Goal: Task Accomplishment & Management: Manage account settings

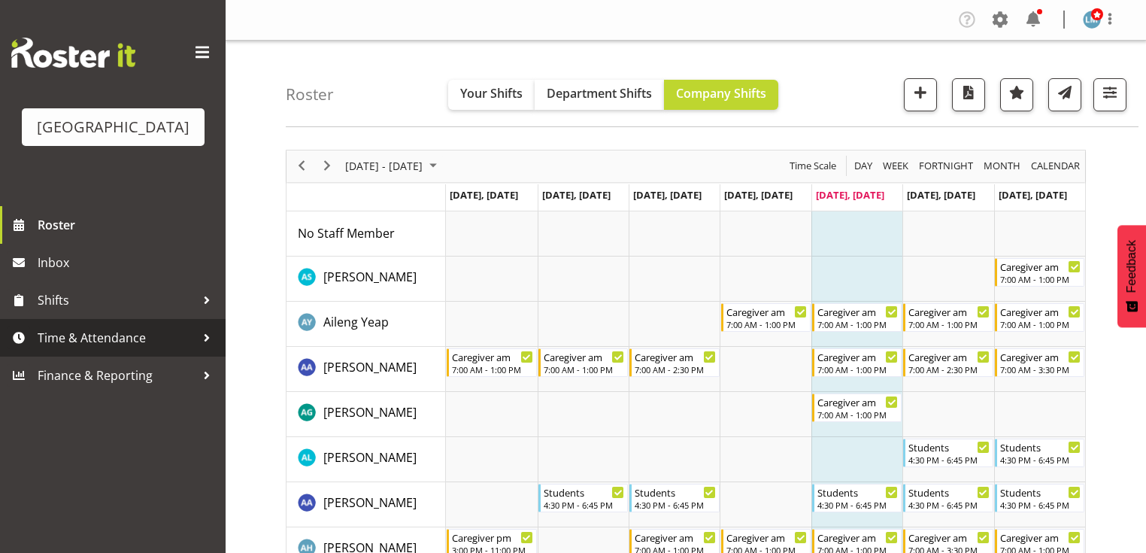
click at [203, 349] on div at bounding box center [207, 337] width 23 height 23
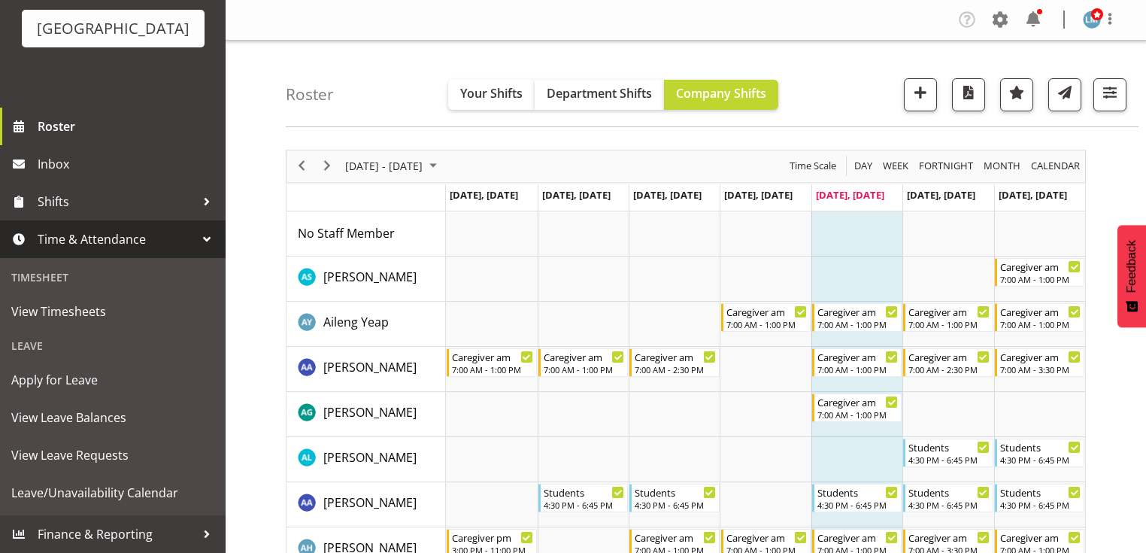
scroll to position [120, 0]
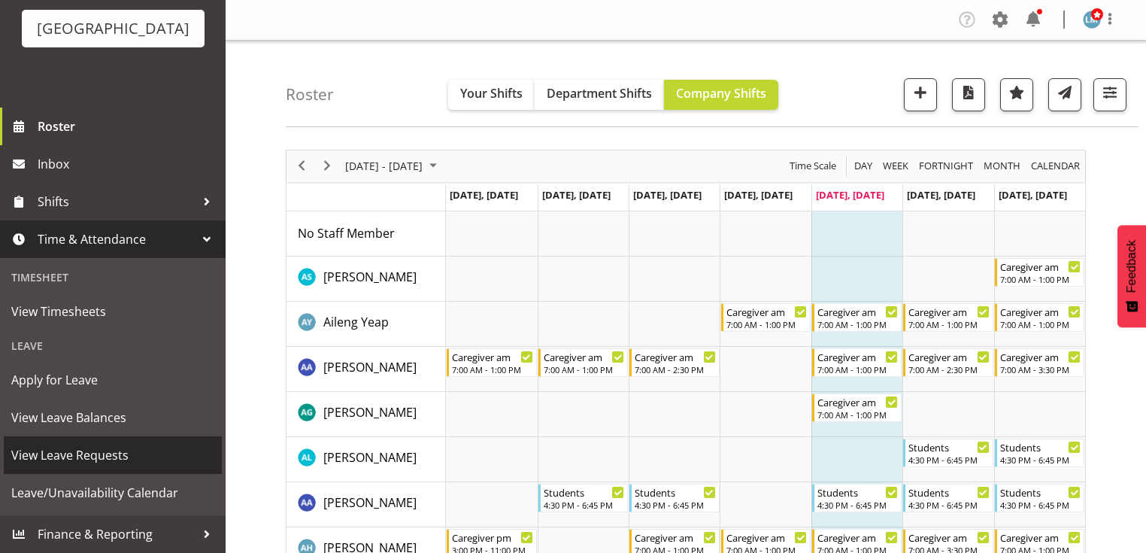
click at [84, 451] on span "View Leave Requests" at bounding box center [112, 455] width 203 height 23
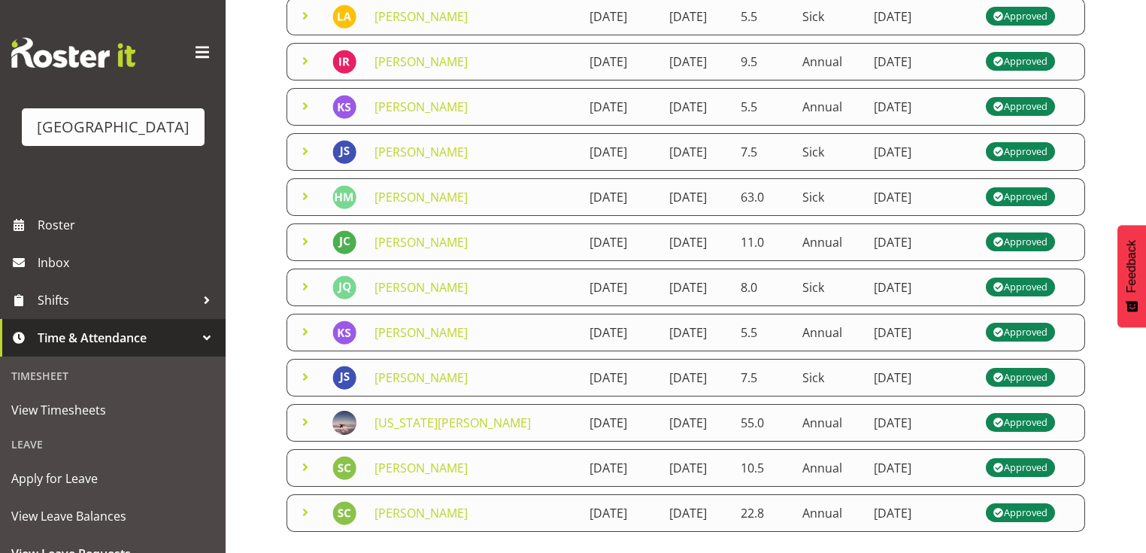
scroll to position [361, 0]
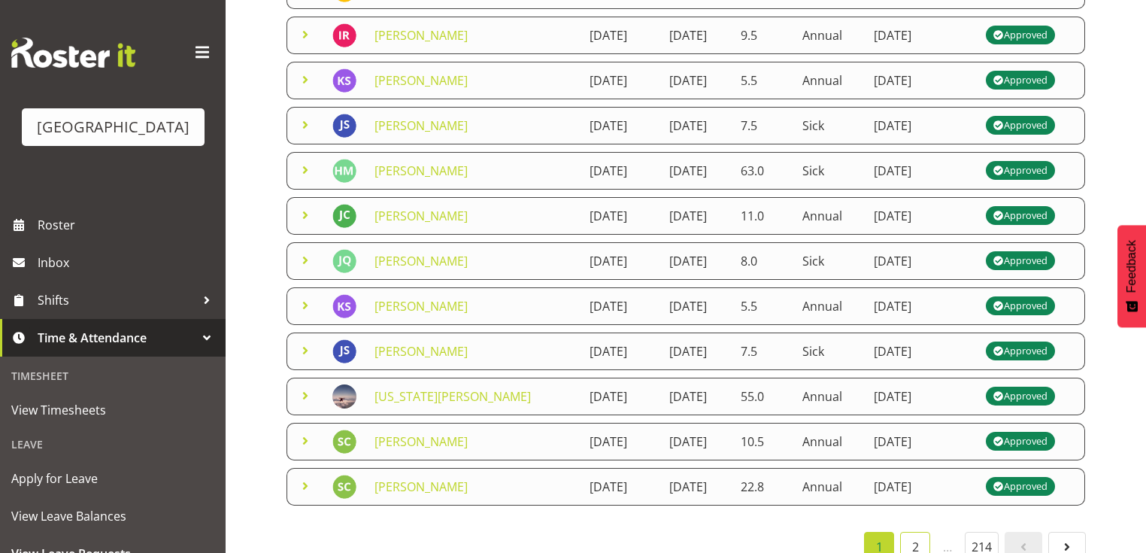
click at [922, 532] on link "2" at bounding box center [915, 547] width 30 height 30
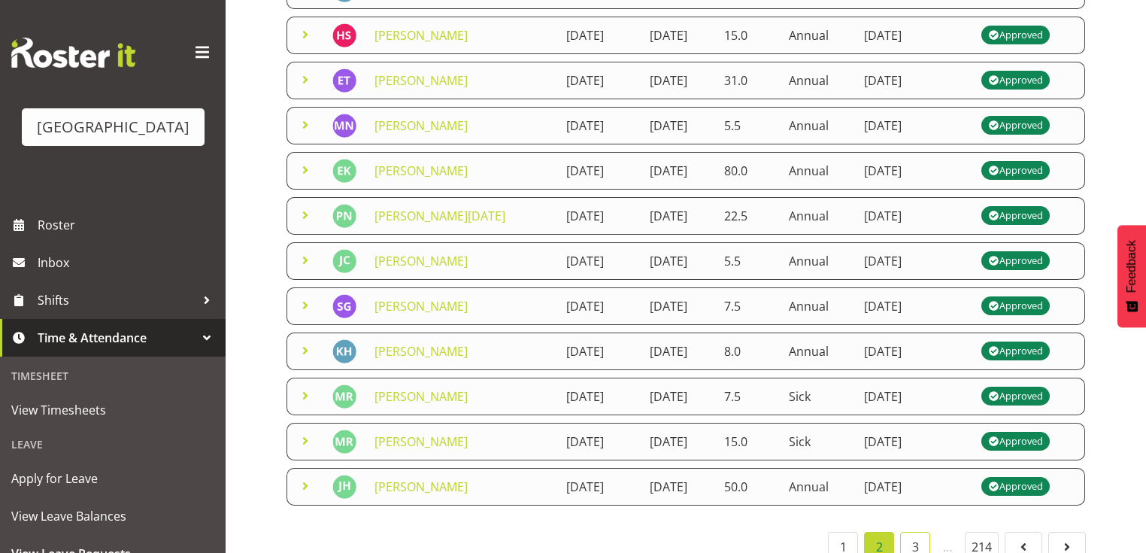
click at [915, 532] on link "3" at bounding box center [915, 547] width 30 height 30
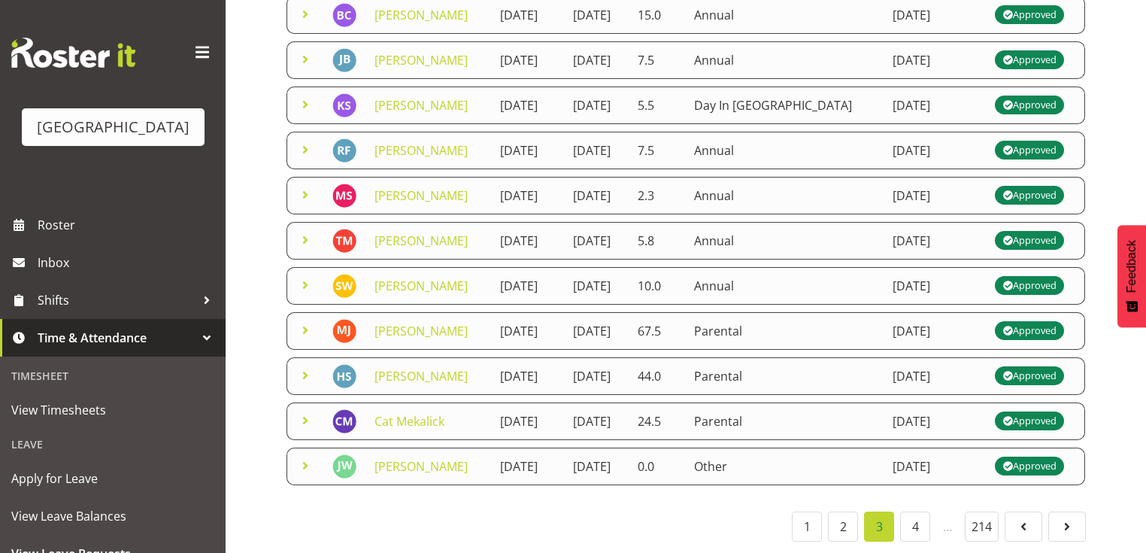
scroll to position [560, 0]
click at [54, 236] on span "Roster" at bounding box center [128, 225] width 181 height 23
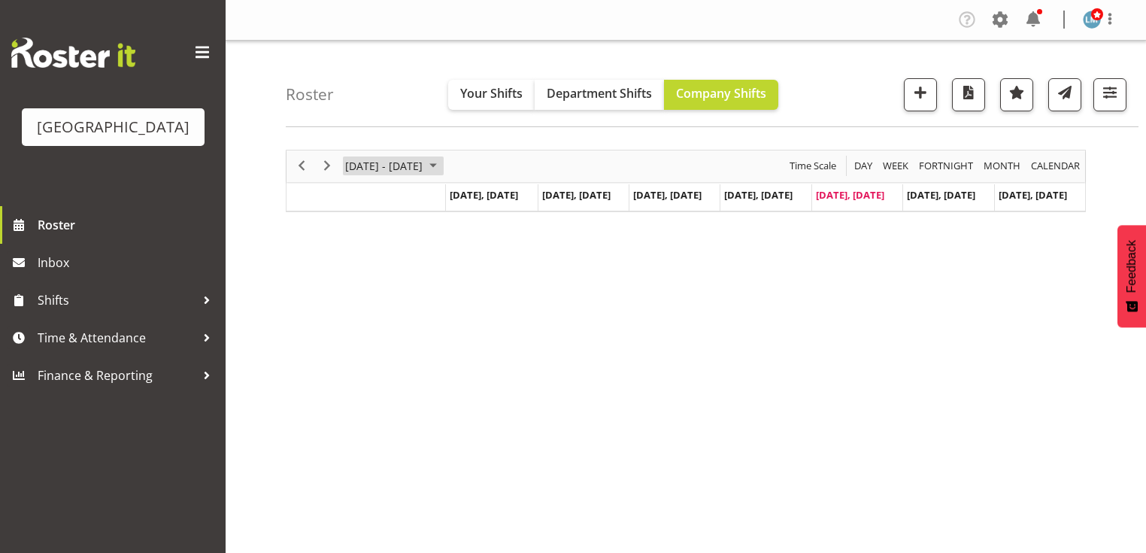
click at [0, 0] on div "Timeline Week of August 22, 2025" at bounding box center [0, 0] width 0 height 0
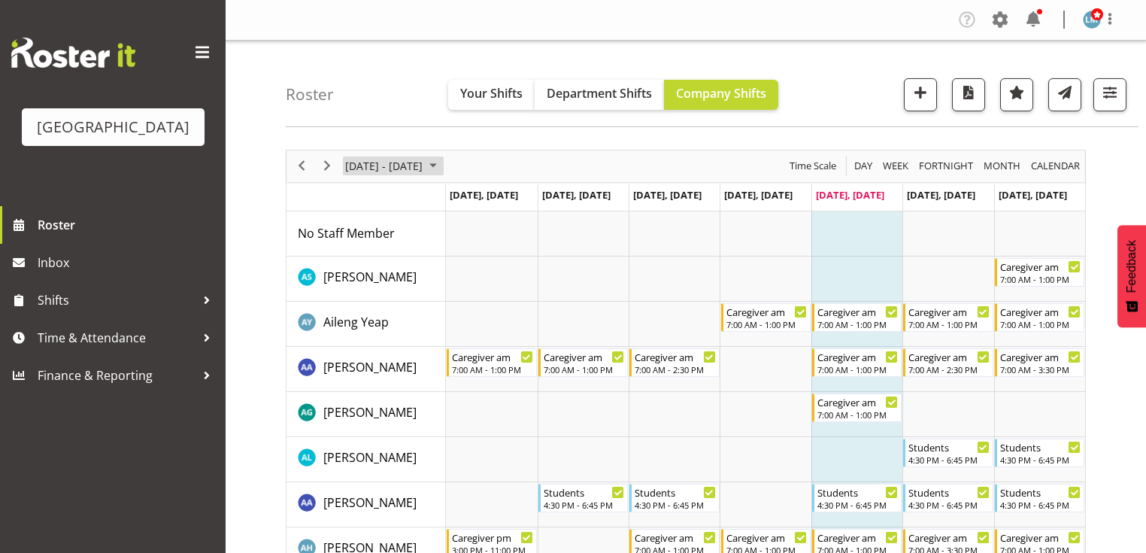
click at [442, 162] on span "August 2025" at bounding box center [433, 165] width 18 height 19
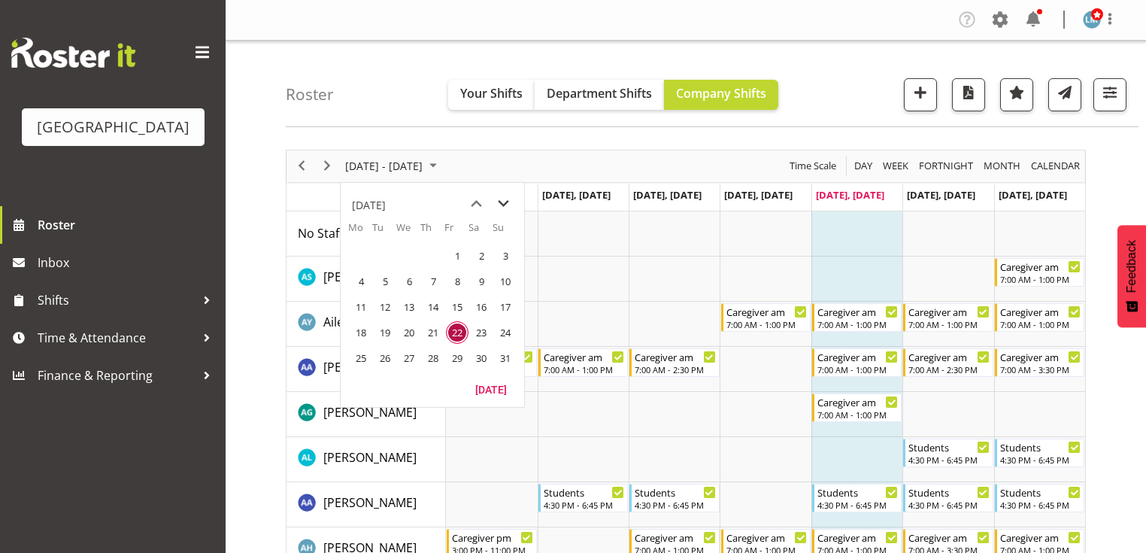
click at [504, 203] on span "next month" at bounding box center [503, 203] width 26 height 27
click at [359, 277] on span "8" at bounding box center [361, 281] width 23 height 23
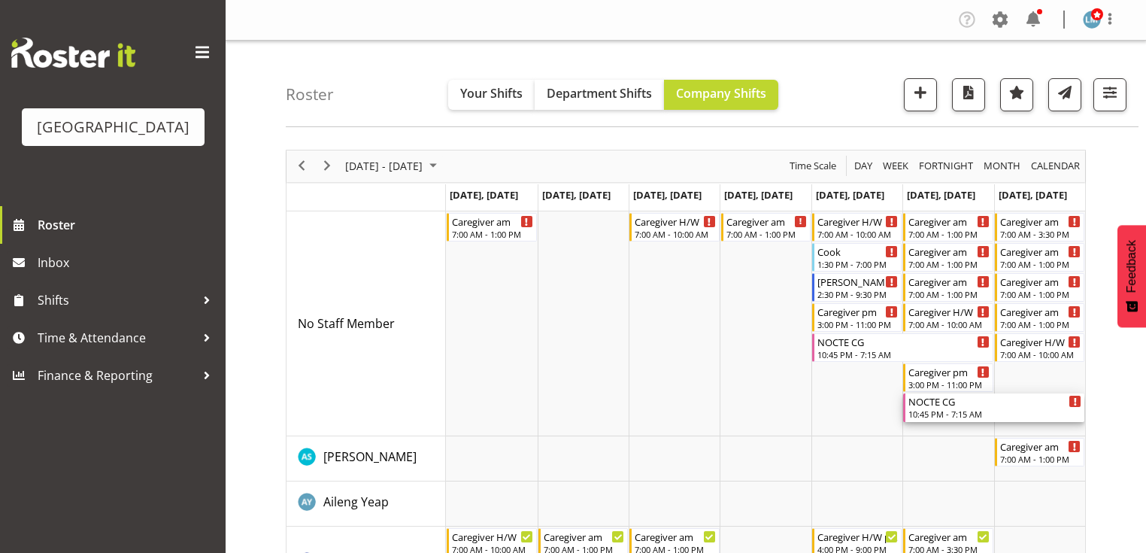
click at [948, 399] on div "NOCTE CG" at bounding box center [995, 400] width 173 height 15
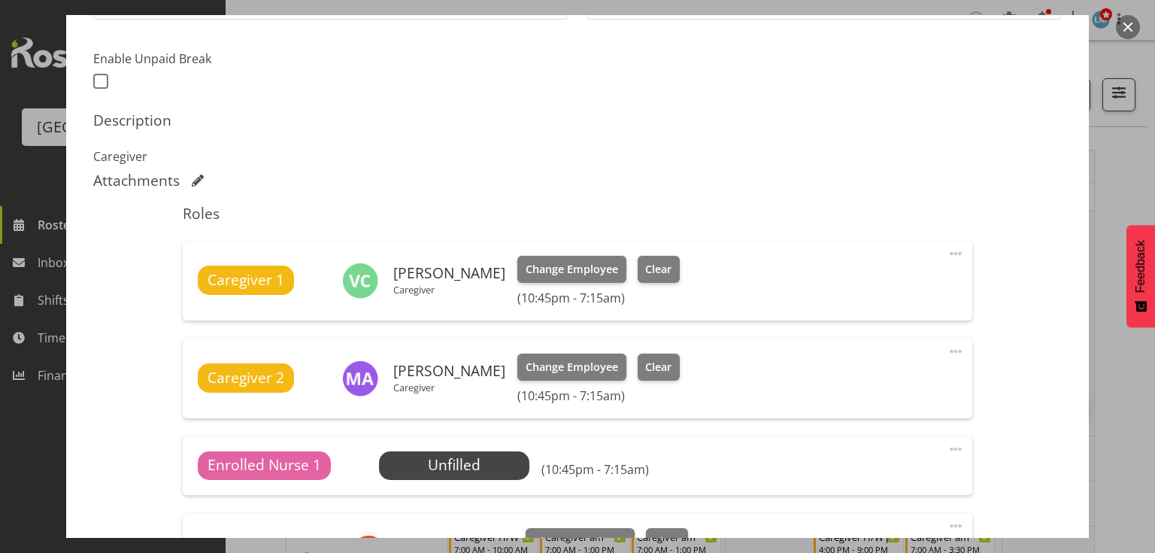
scroll to position [481, 0]
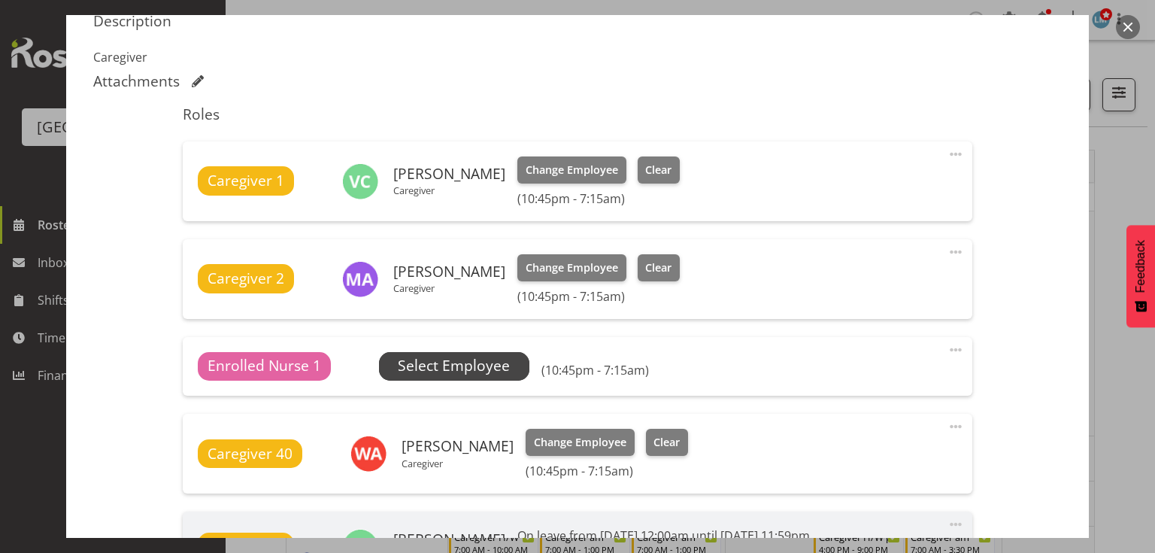
click at [454, 361] on span "Select Employee" at bounding box center [454, 366] width 112 height 22
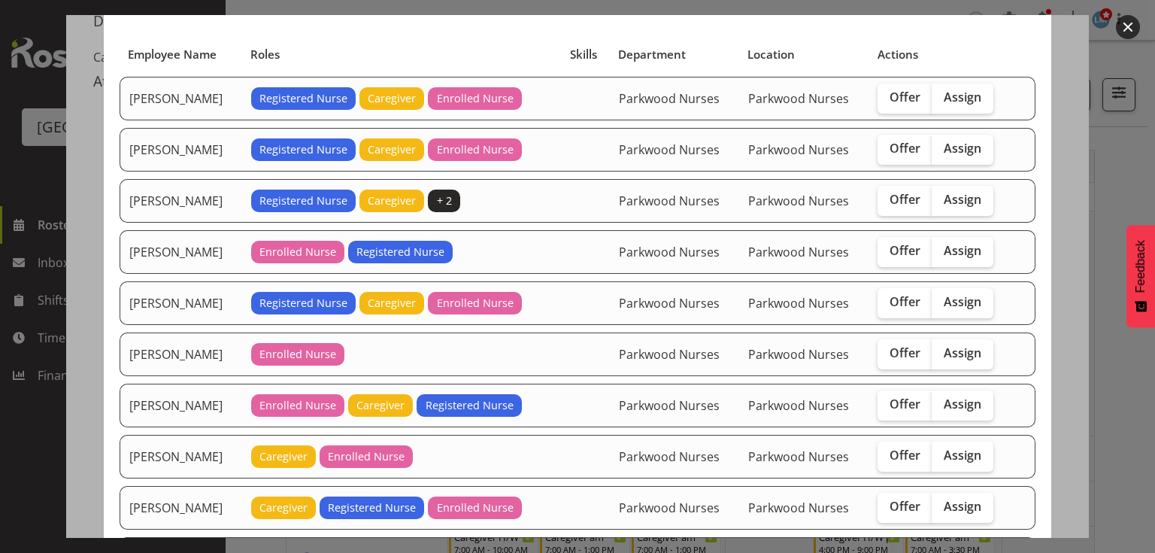
scroll to position [181, 0]
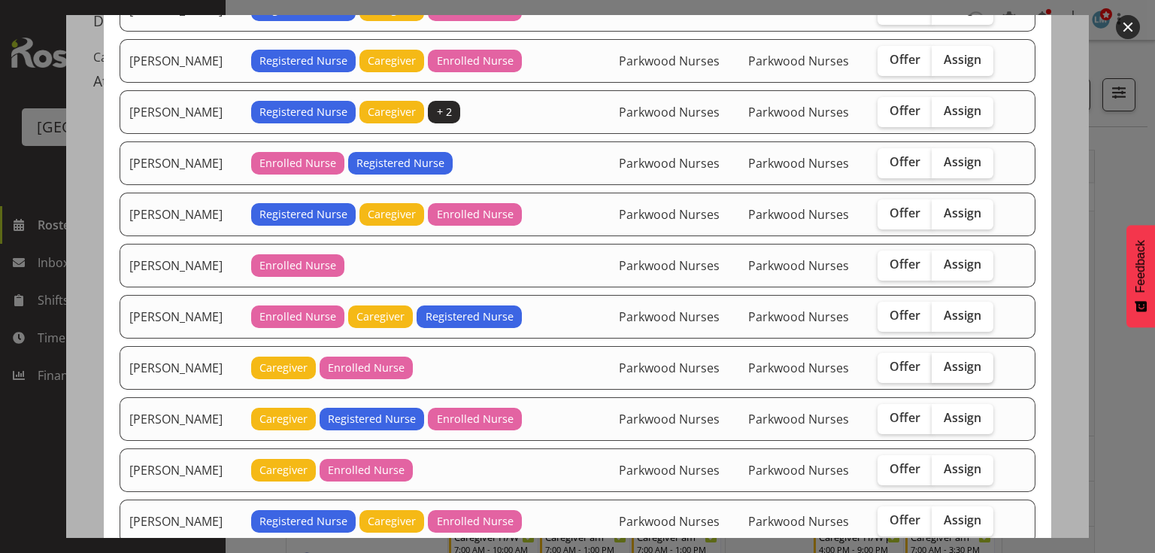
click at [953, 359] on span "Assign" at bounding box center [963, 366] width 38 height 15
click at [942, 362] on input "Assign" at bounding box center [937, 367] width 10 height 10
checkbox input "true"
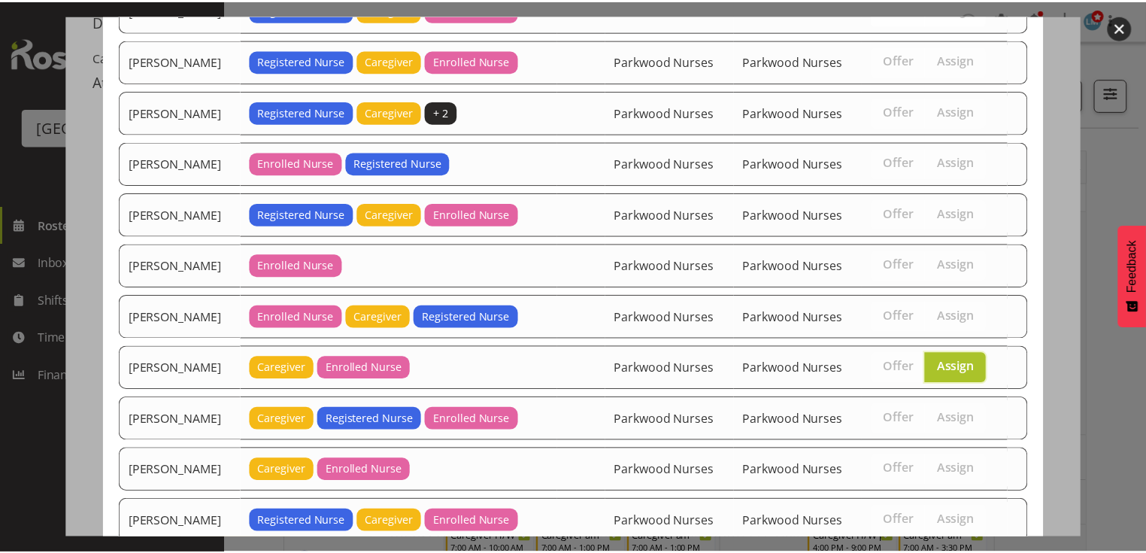
scroll to position [272, 0]
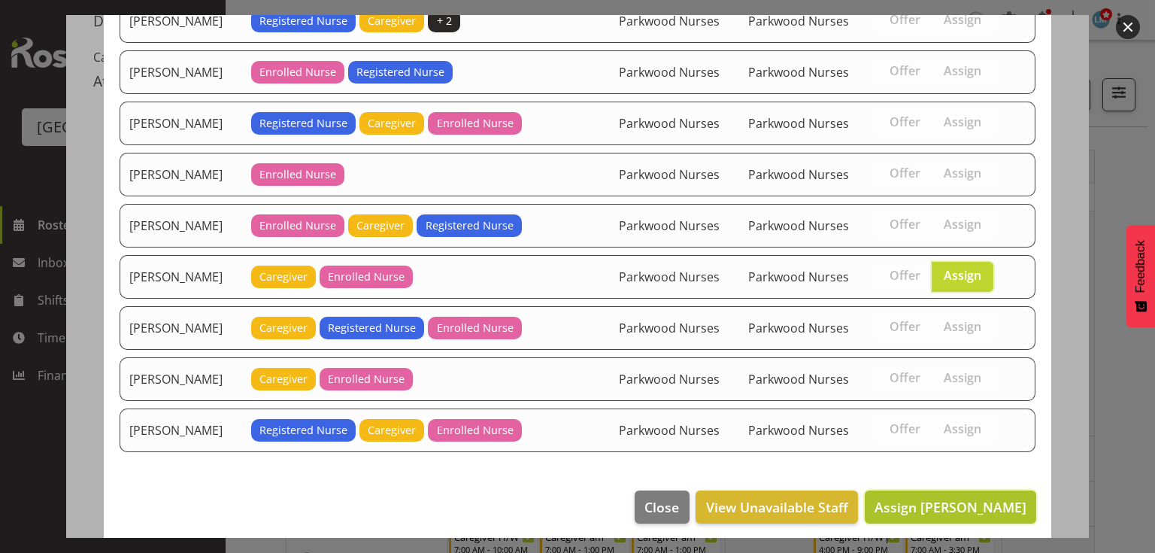
click at [934, 498] on span "Assign Rina Armitage" at bounding box center [951, 507] width 152 height 18
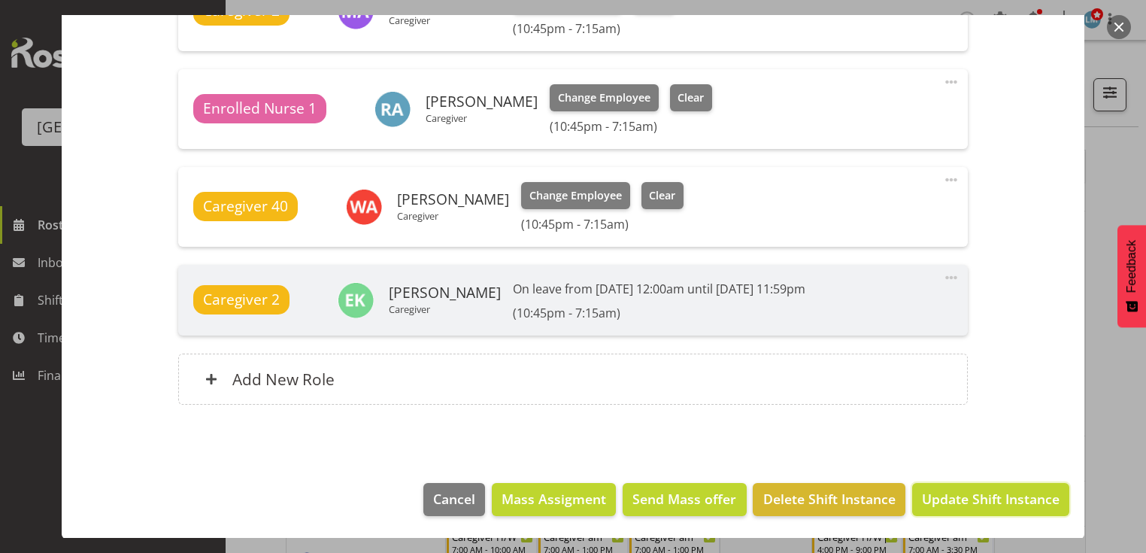
click at [934, 494] on span "Update Shift Instance" at bounding box center [991, 499] width 138 height 20
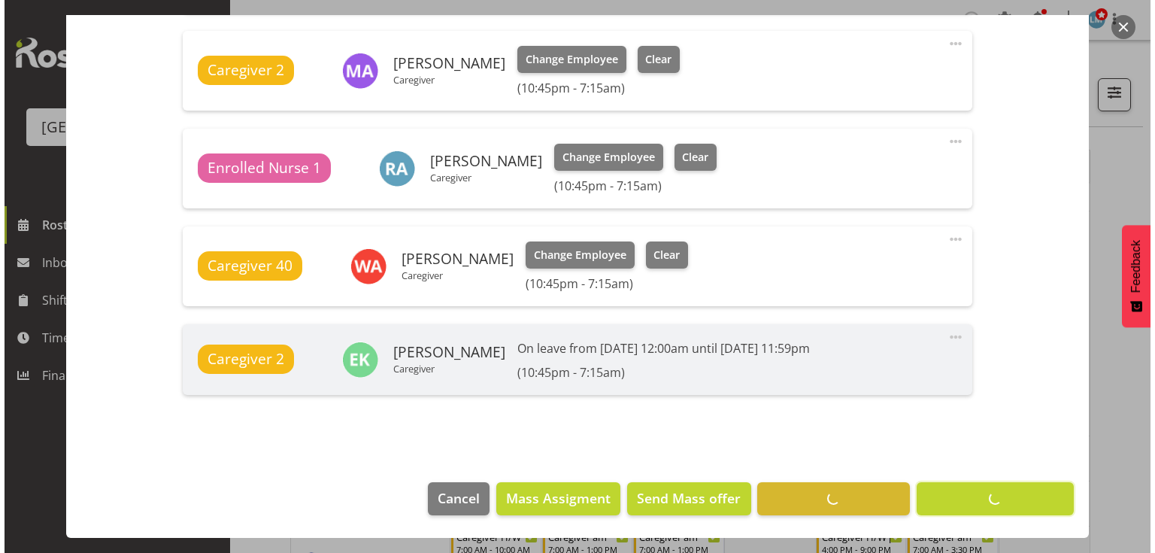
scroll to position [689, 0]
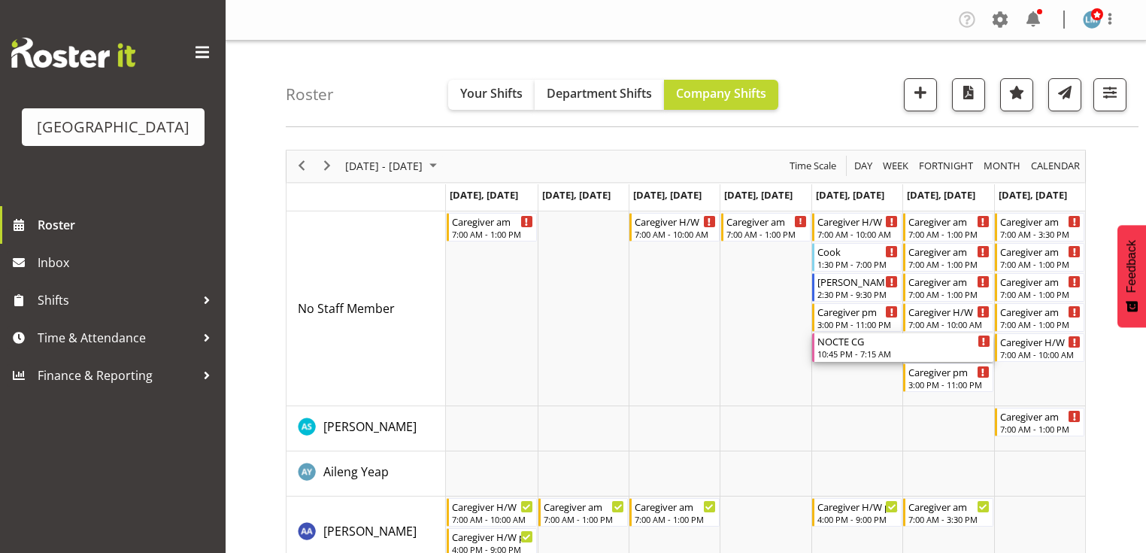
click at [842, 343] on div "NOCTE CG" at bounding box center [904, 340] width 173 height 15
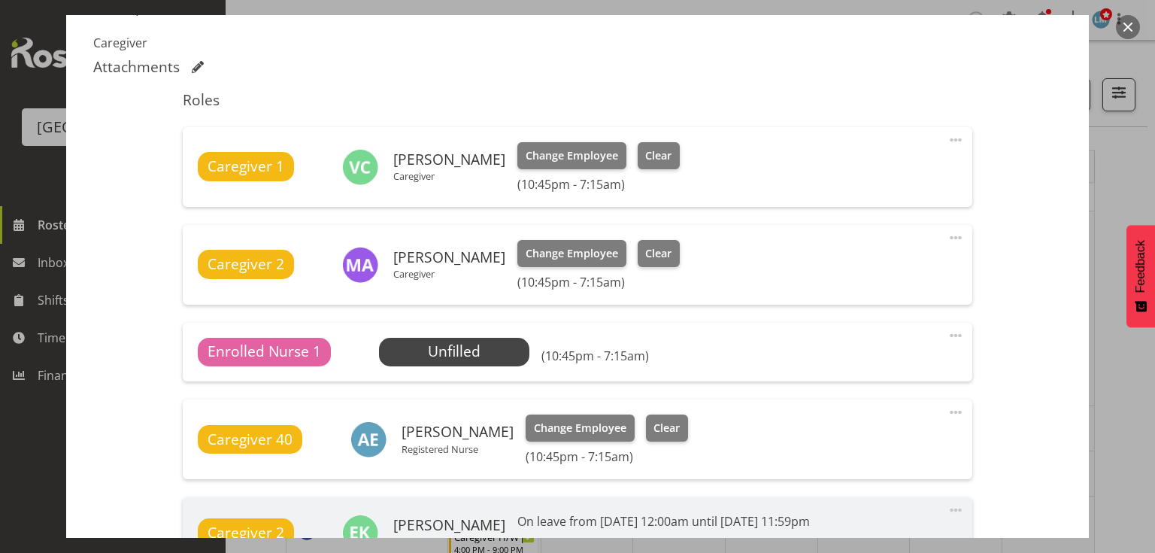
scroll to position [542, 0]
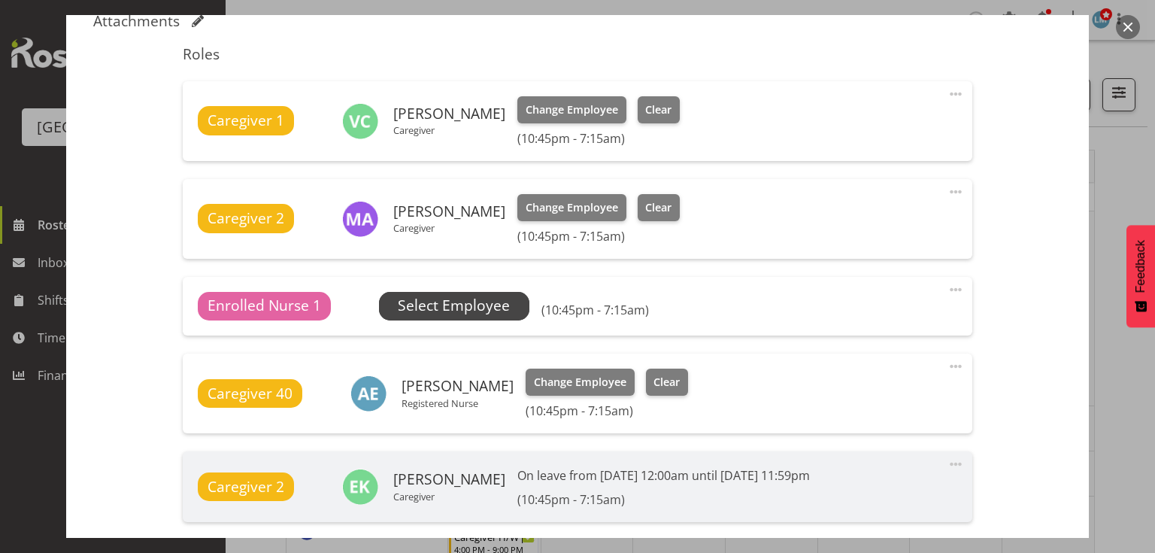
click at [493, 298] on span "Select Employee" at bounding box center [454, 306] width 112 height 22
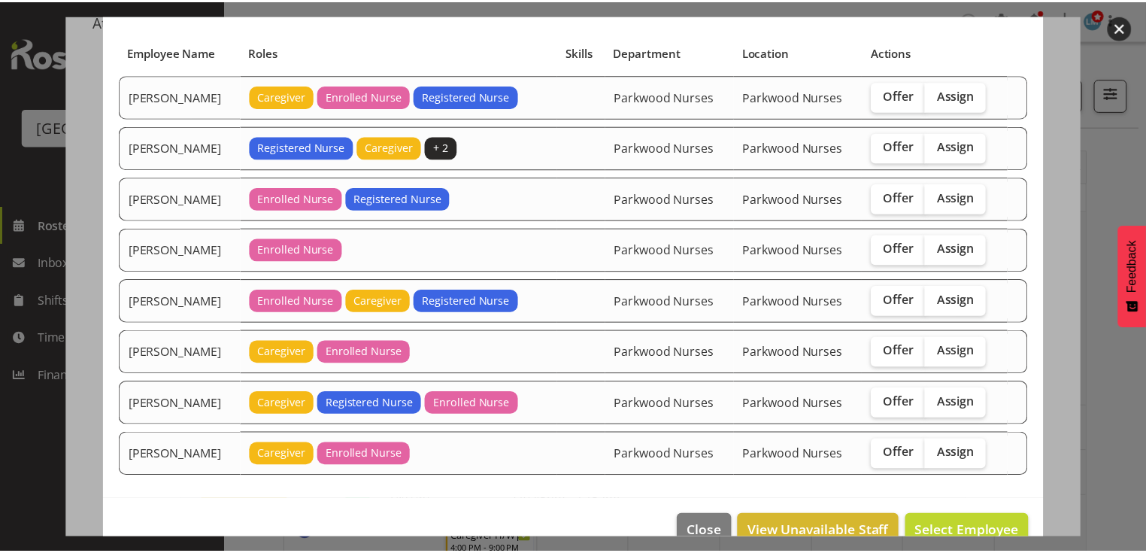
scroll to position [120, 0]
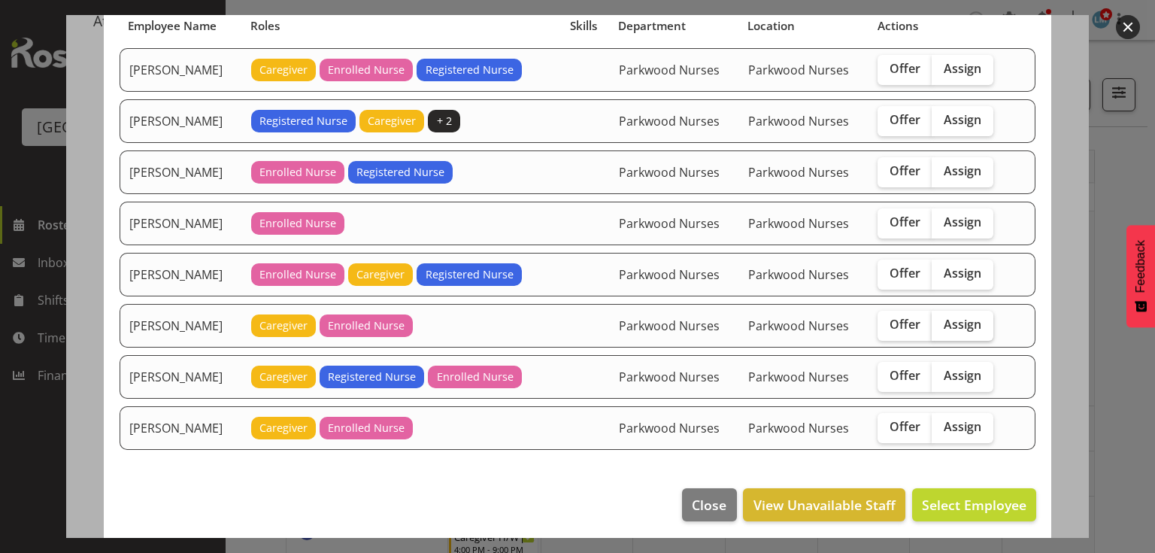
click at [960, 321] on span "Assign" at bounding box center [963, 324] width 38 height 15
click at [942, 321] on input "Assign" at bounding box center [937, 325] width 10 height 10
checkbox input "true"
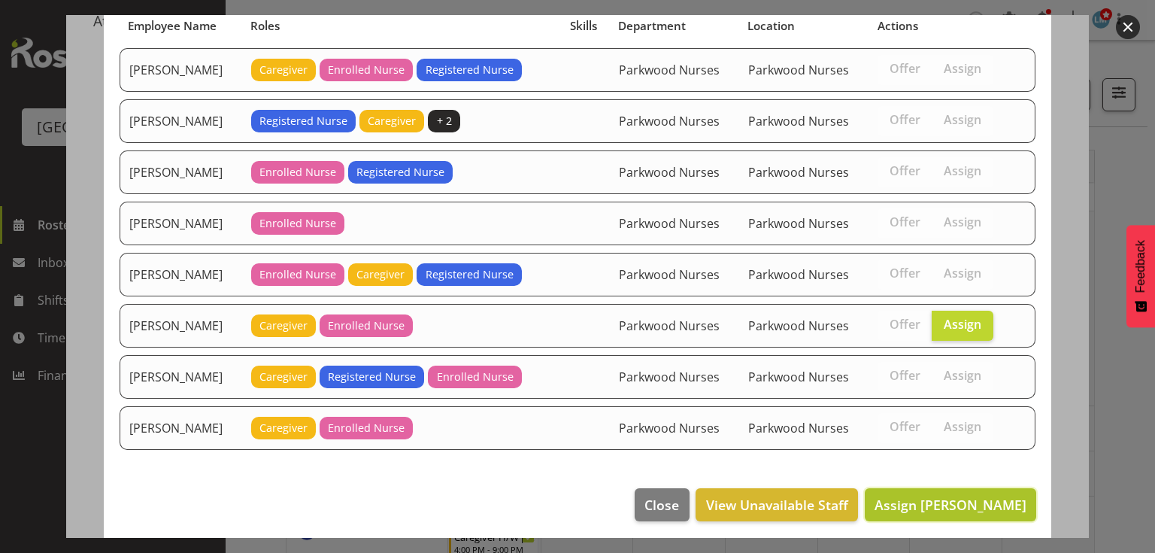
click at [948, 496] on span "Assign Rina Armitage" at bounding box center [951, 505] width 152 height 18
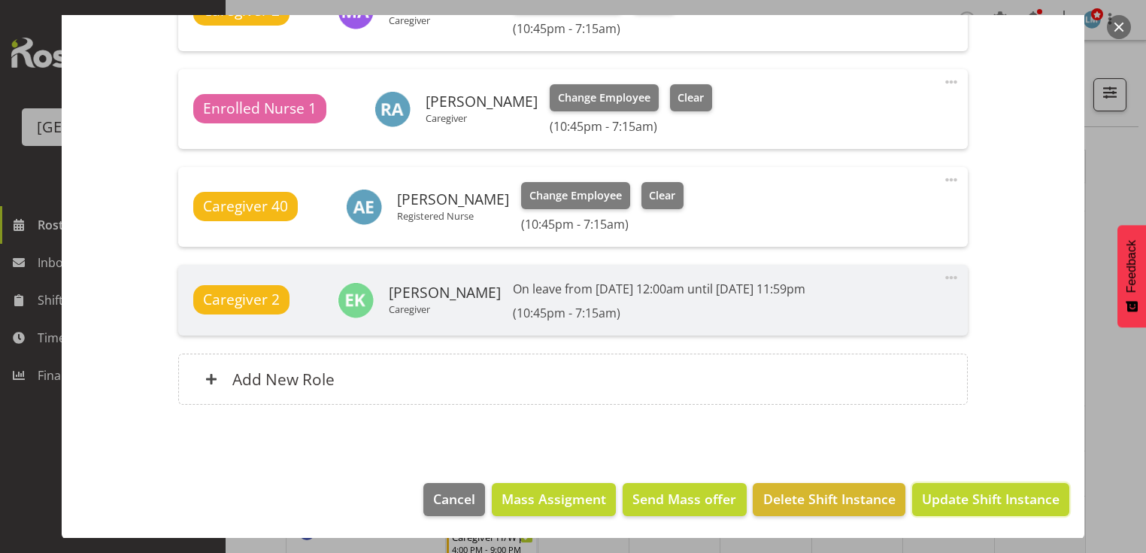
click at [948, 496] on span "Update Shift Instance" at bounding box center [991, 499] width 138 height 20
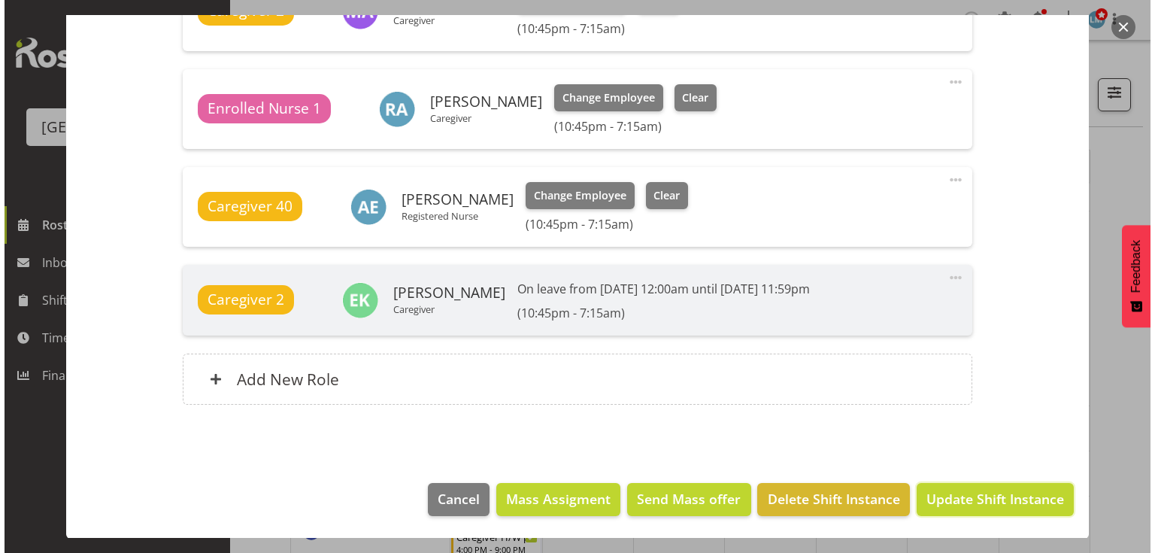
scroll to position [689, 0]
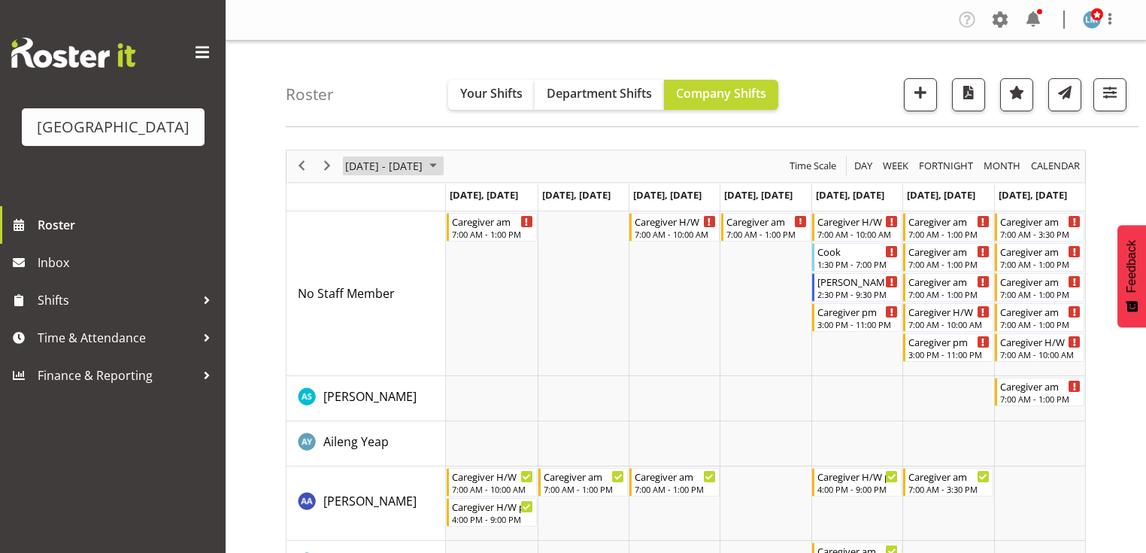
click at [442, 165] on span "September 2025" at bounding box center [433, 165] width 18 height 19
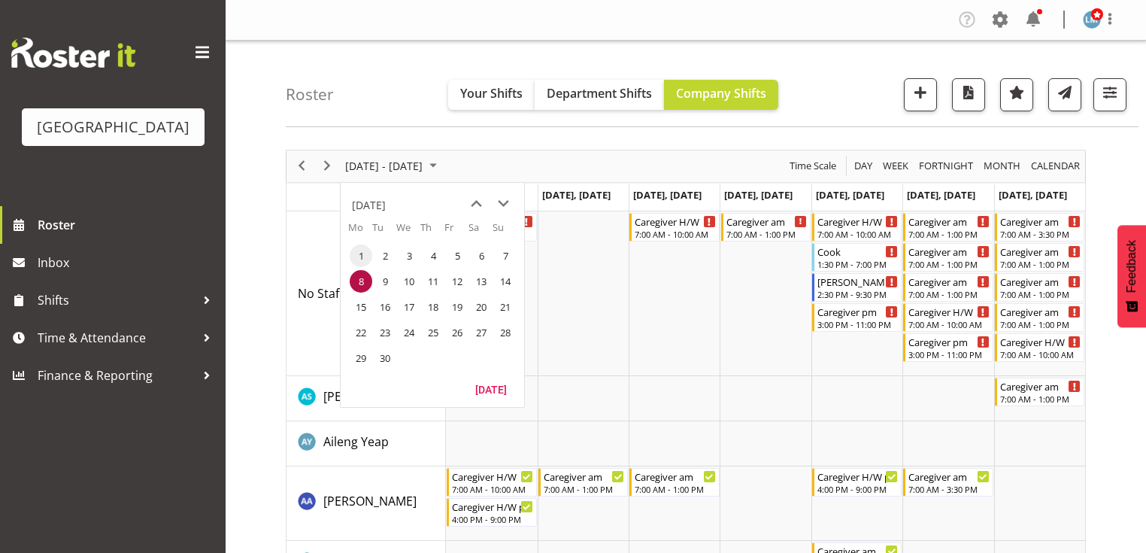
click at [361, 256] on span "1" at bounding box center [361, 255] width 23 height 23
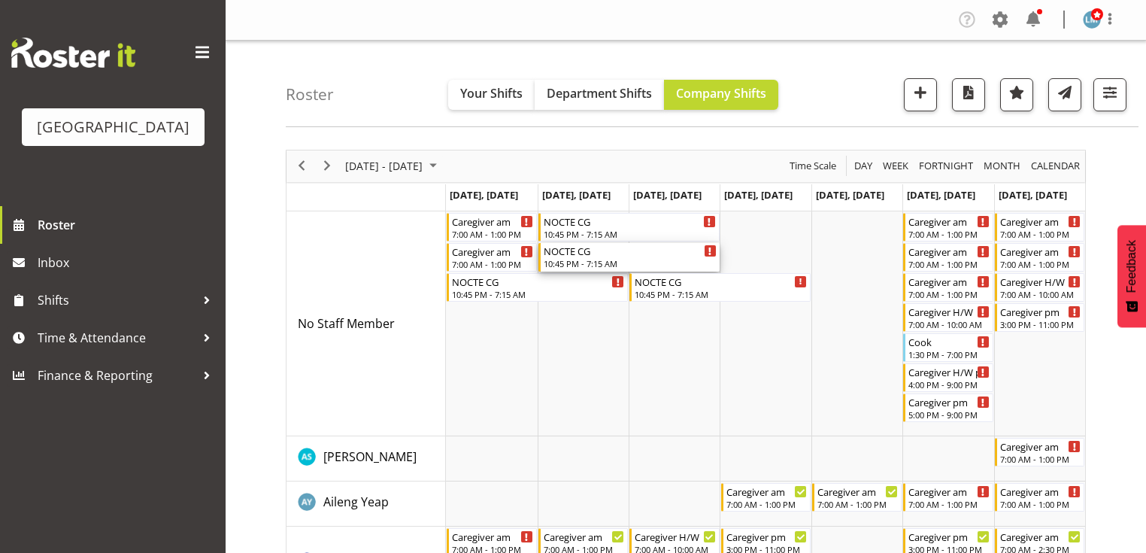
click at [578, 257] on div "NOCTE CG 10:45 PM - 7:15 AM" at bounding box center [630, 257] width 173 height 29
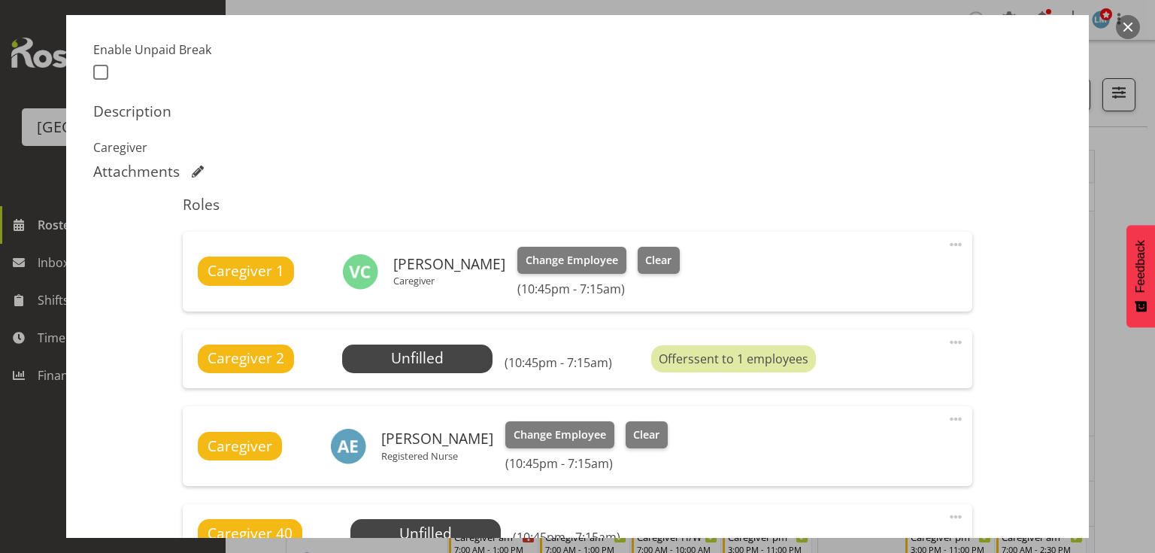
scroll to position [481, 0]
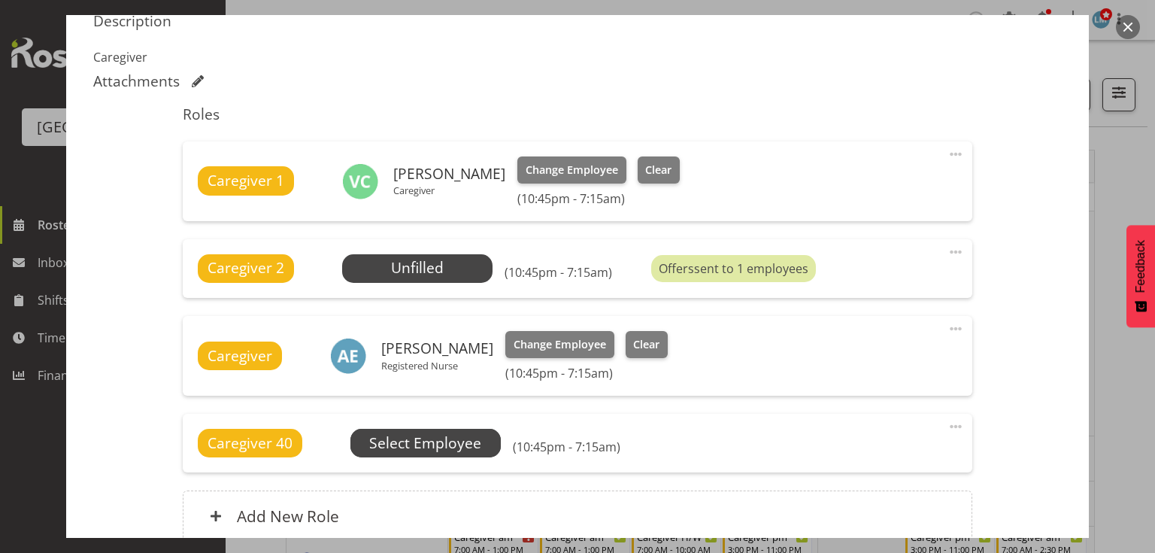
click at [0, 0] on span "Select Employee" at bounding box center [0, 0] width 0 height 0
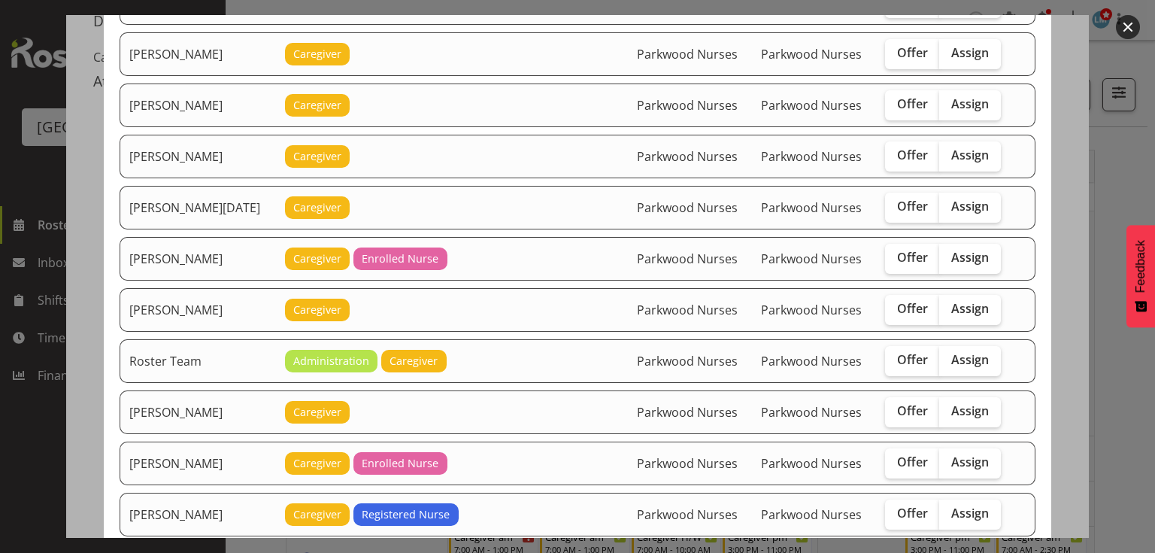
scroll to position [1324, 0]
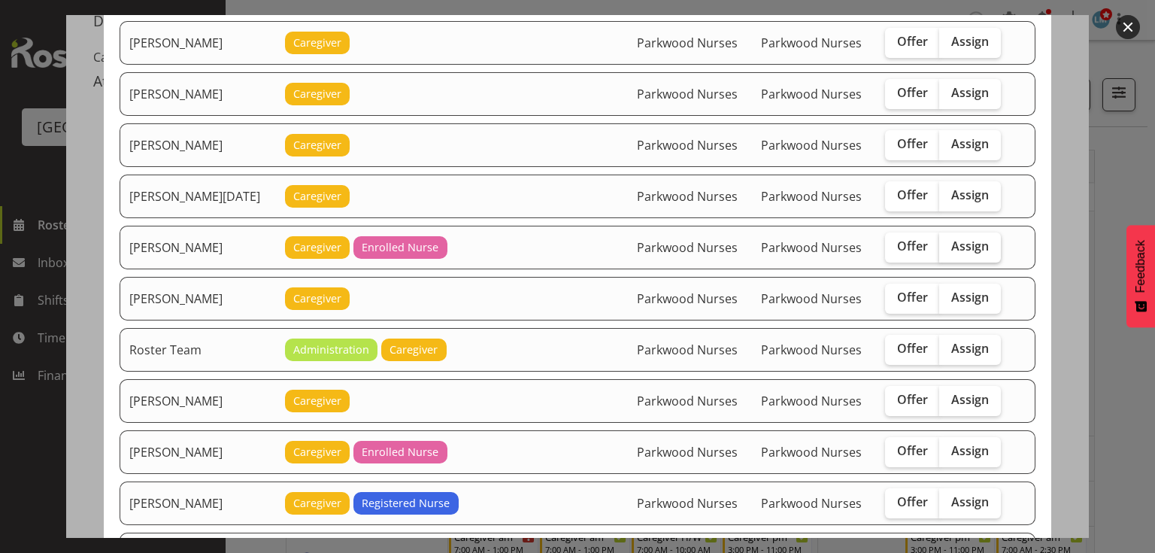
click at [980, 238] on span "Assign" at bounding box center [970, 245] width 38 height 15
click at [949, 241] on input "Assign" at bounding box center [944, 246] width 10 height 10
checkbox input "true"
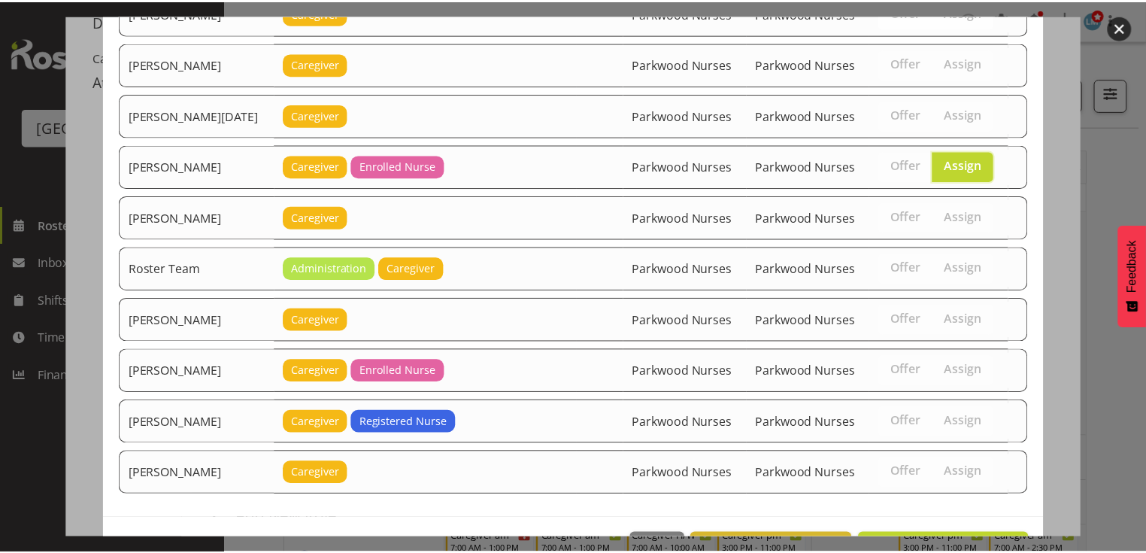
scroll to position [1434, 0]
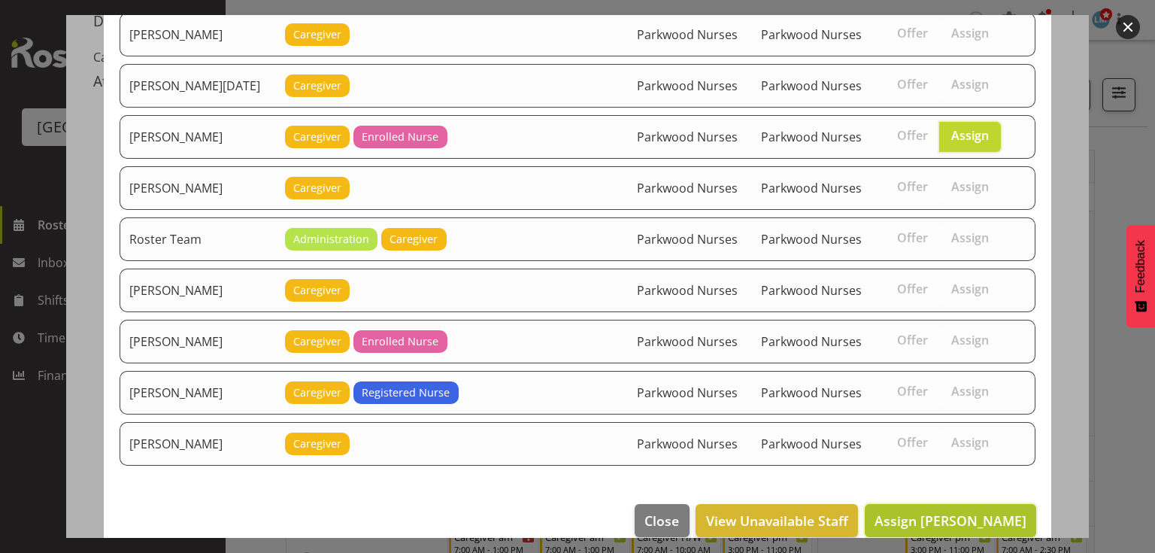
click at [942, 504] on button "Assign Rina Armitage" at bounding box center [950, 520] width 171 height 33
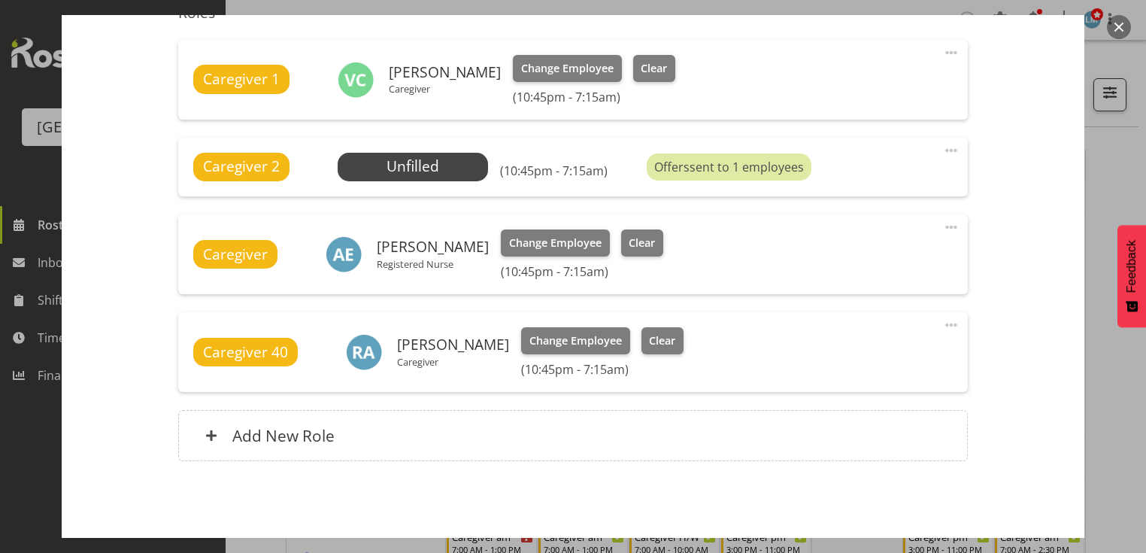
scroll to position [639, 0]
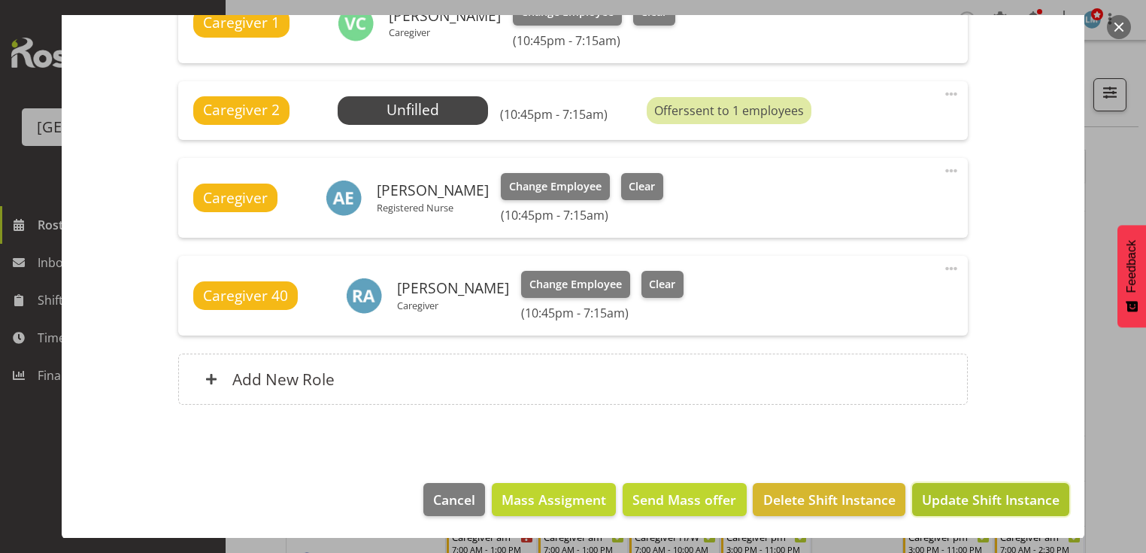
click at [936, 497] on span "Update Shift Instance" at bounding box center [991, 500] width 138 height 20
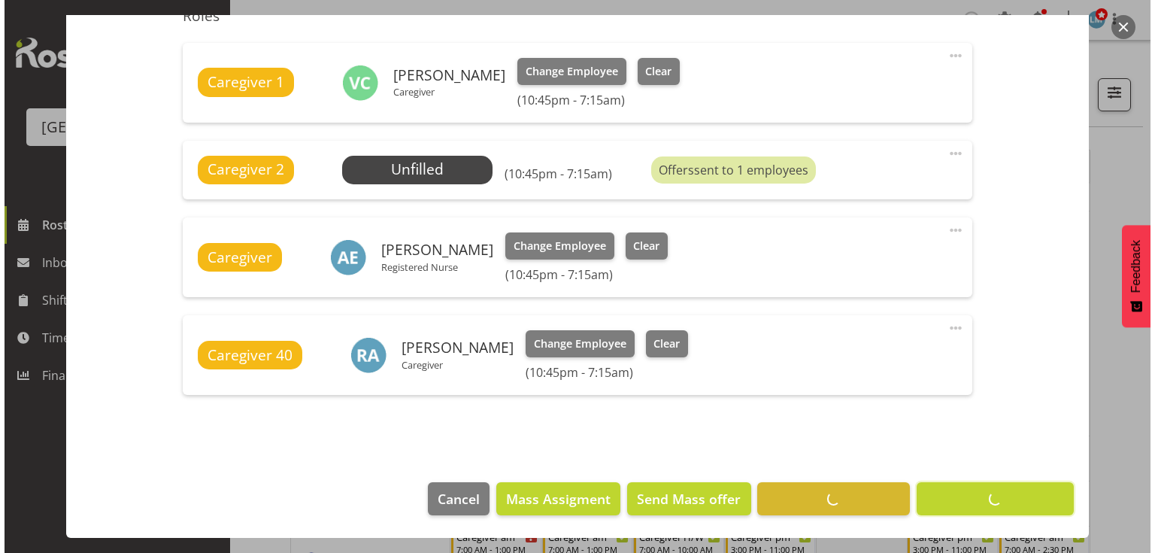
scroll to position [579, 0]
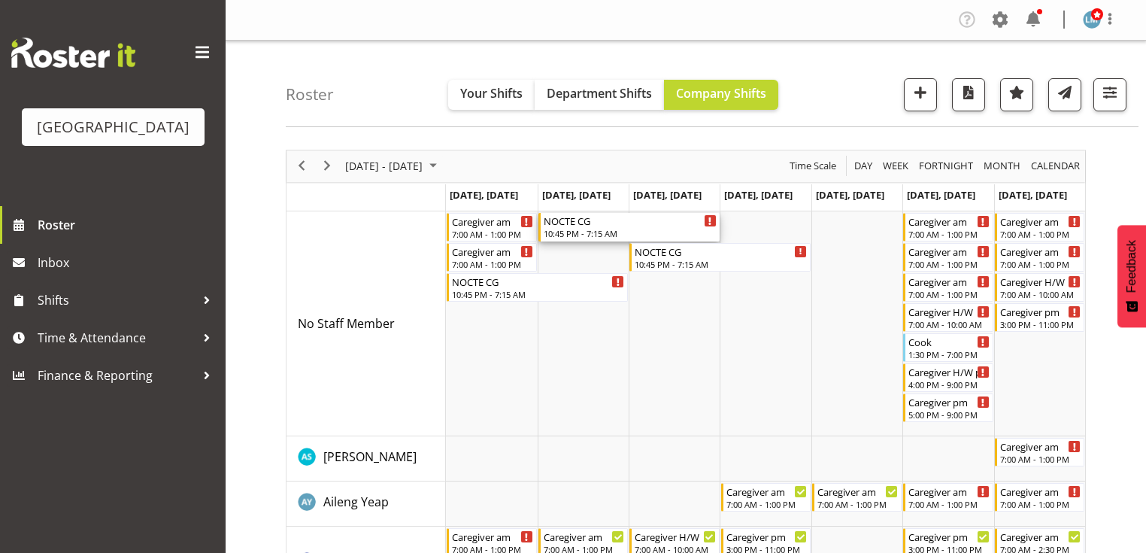
click at [590, 223] on div "NOCTE CG" at bounding box center [630, 220] width 173 height 15
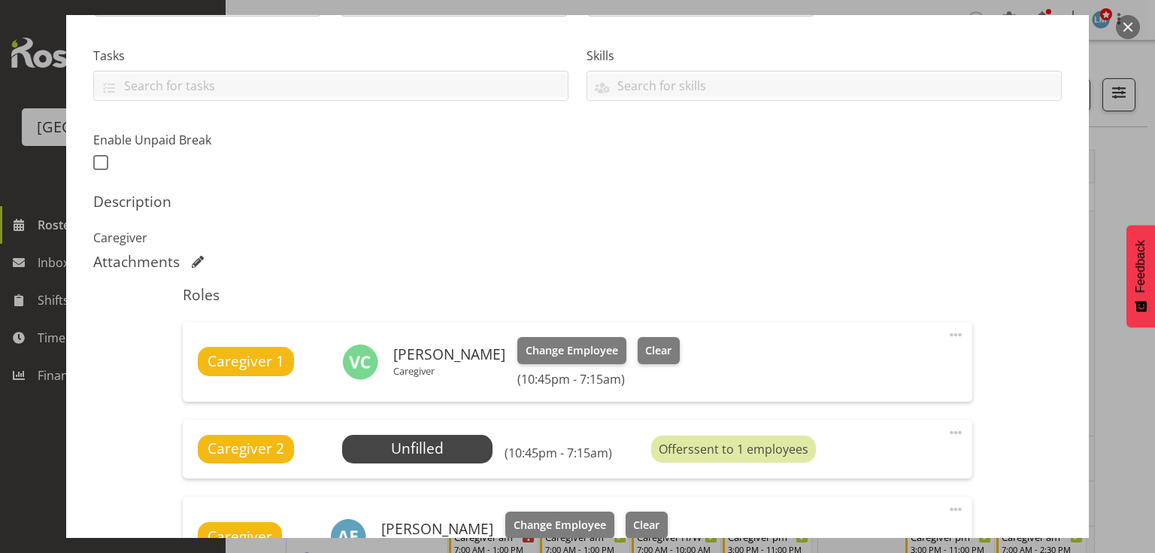
scroll to position [481, 0]
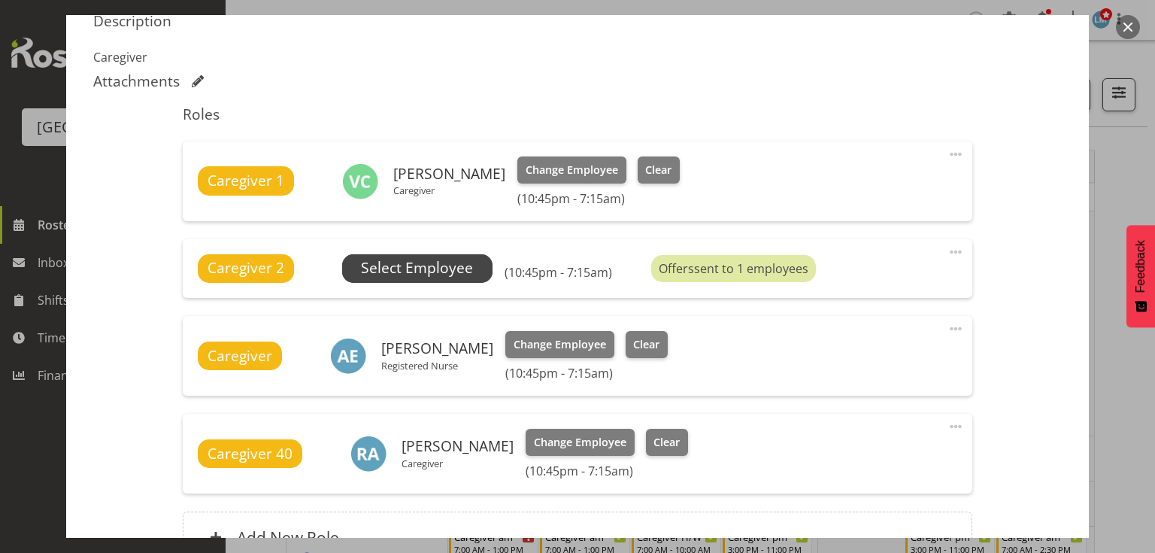
click at [415, 265] on span "Select Employee" at bounding box center [417, 268] width 112 height 22
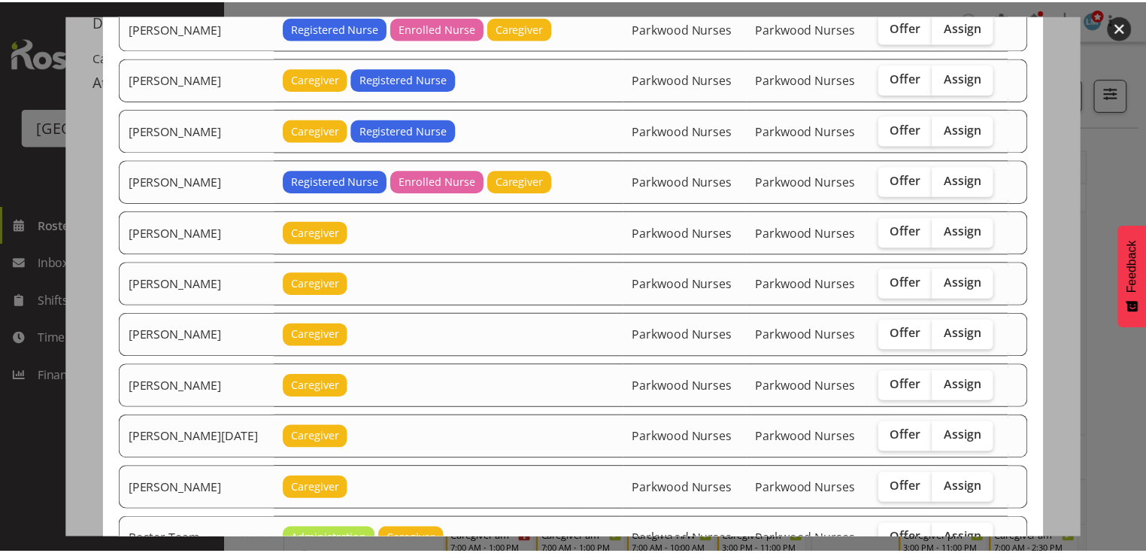
scroll to position [1384, 0]
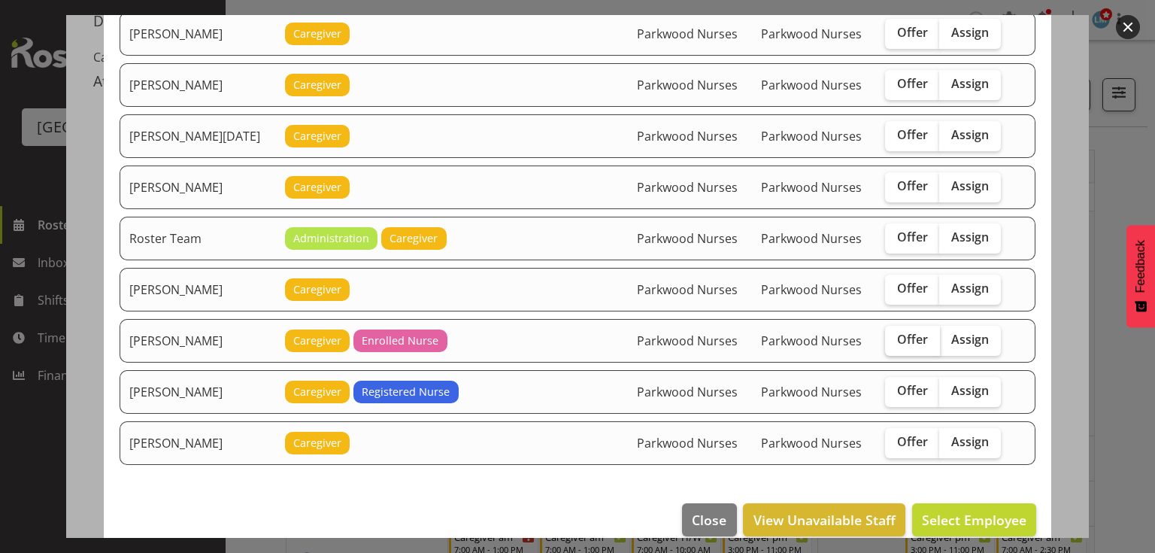
click at [900, 332] on span "Offer" at bounding box center [912, 339] width 31 height 15
click at [895, 335] on input "Offer" at bounding box center [890, 340] width 10 height 10
checkbox input "true"
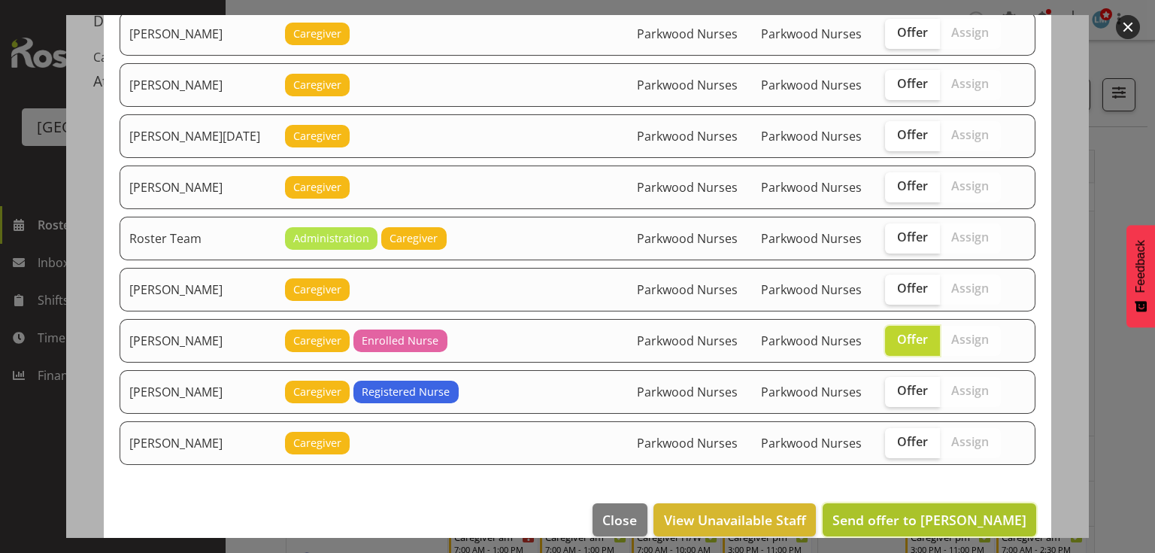
click at [900, 511] on span "Send offer to Shiena Murakami" at bounding box center [930, 520] width 194 height 18
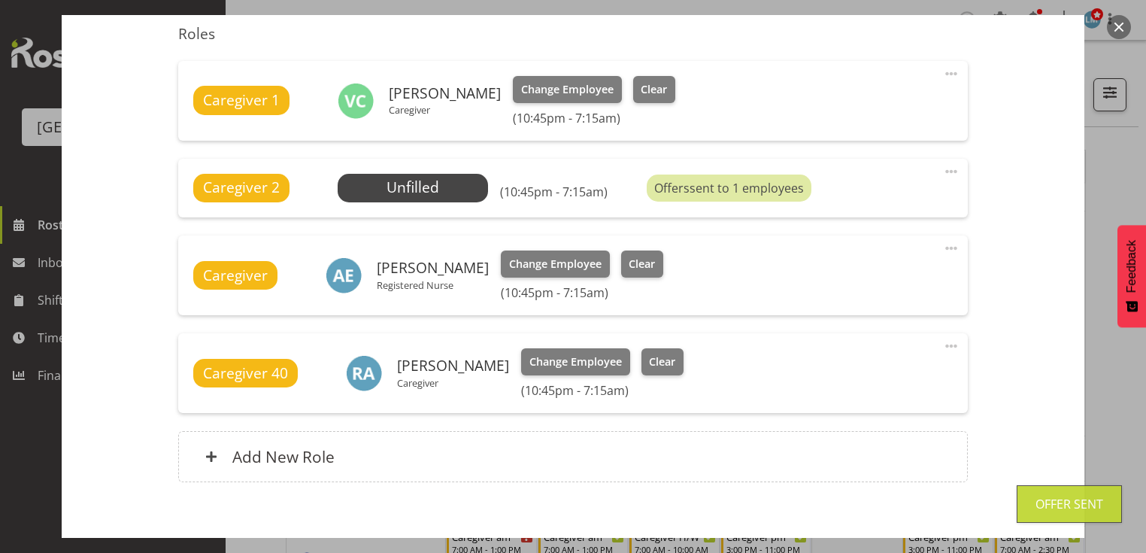
scroll to position [639, 0]
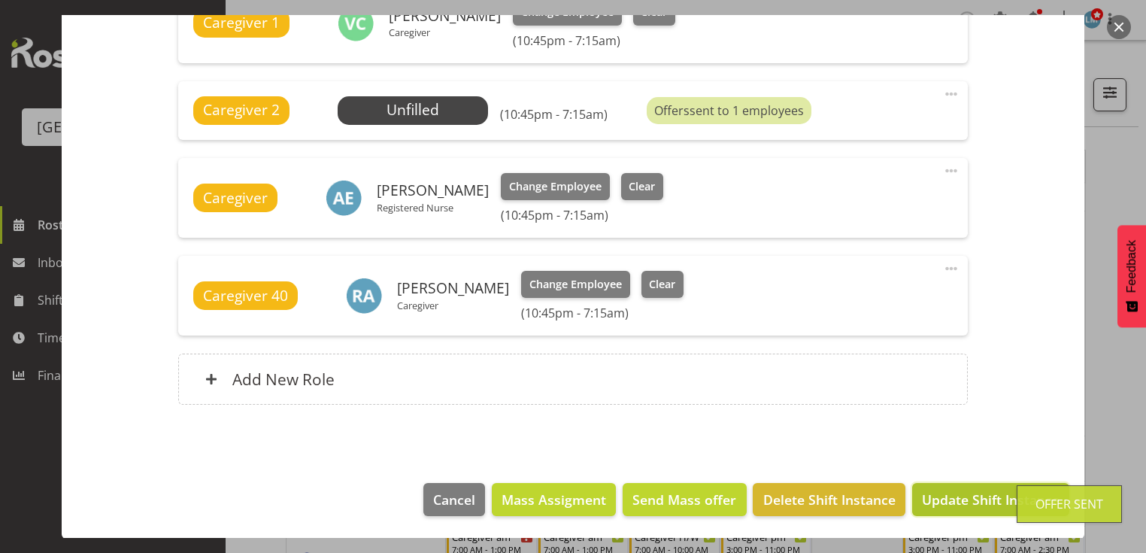
click at [979, 500] on span "Update Shift Instance" at bounding box center [991, 500] width 138 height 20
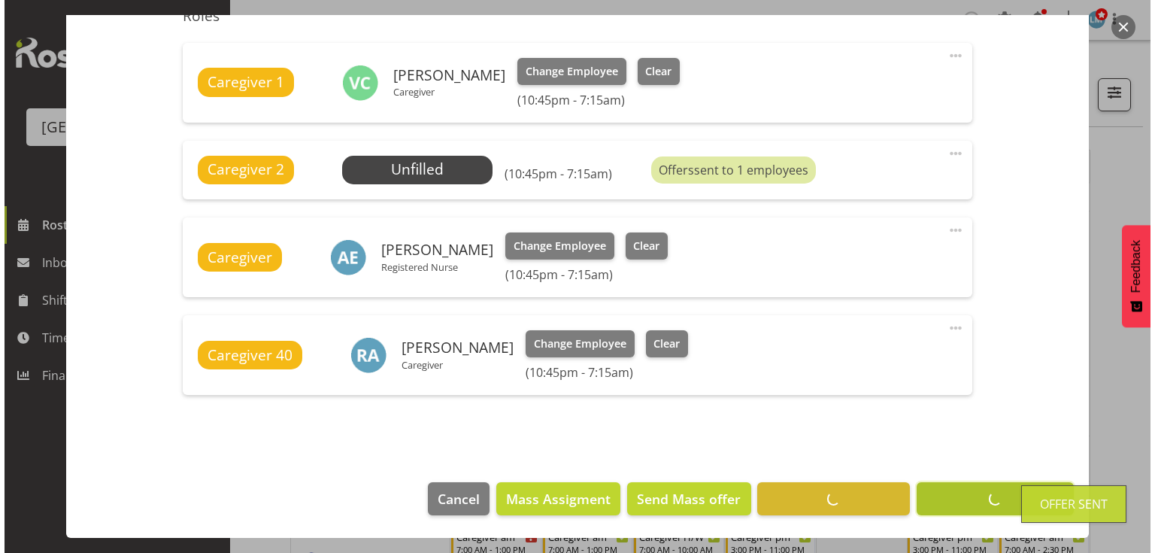
scroll to position [579, 0]
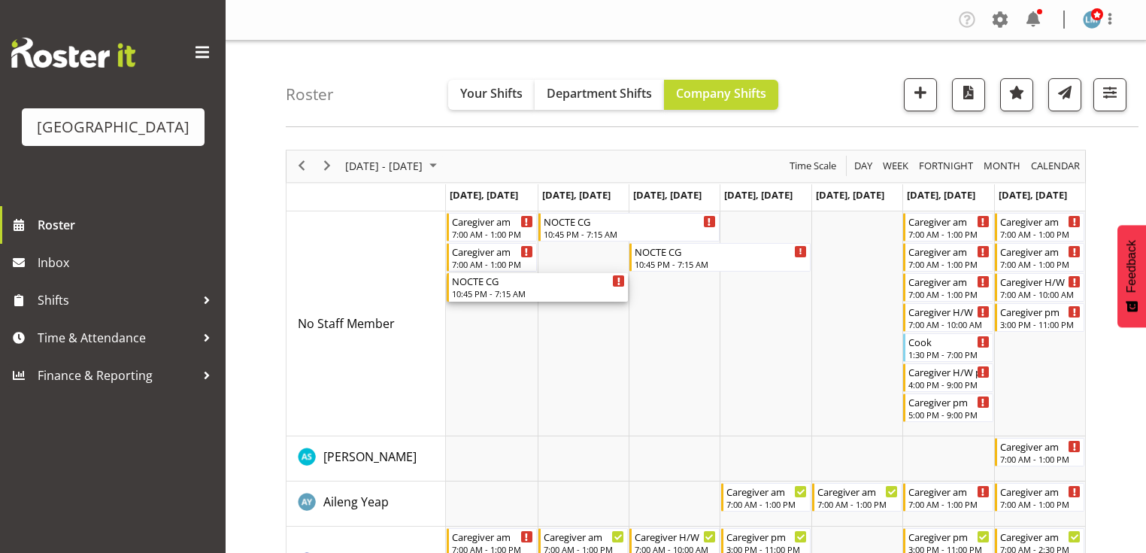
click at [476, 288] on div "10:45 PM - 7:15 AM" at bounding box center [538, 293] width 173 height 12
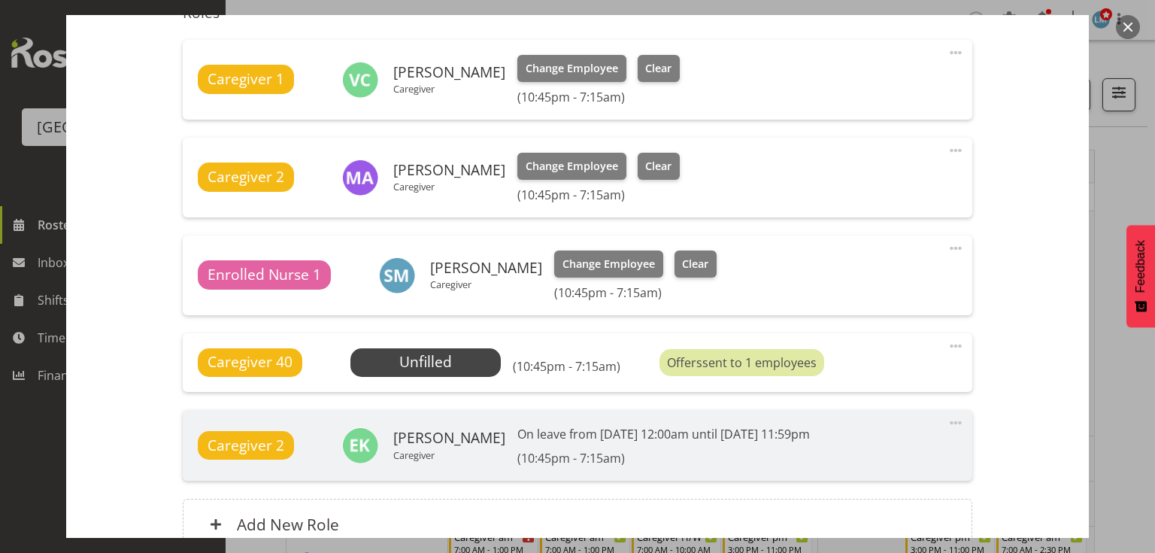
scroll to position [602, 0]
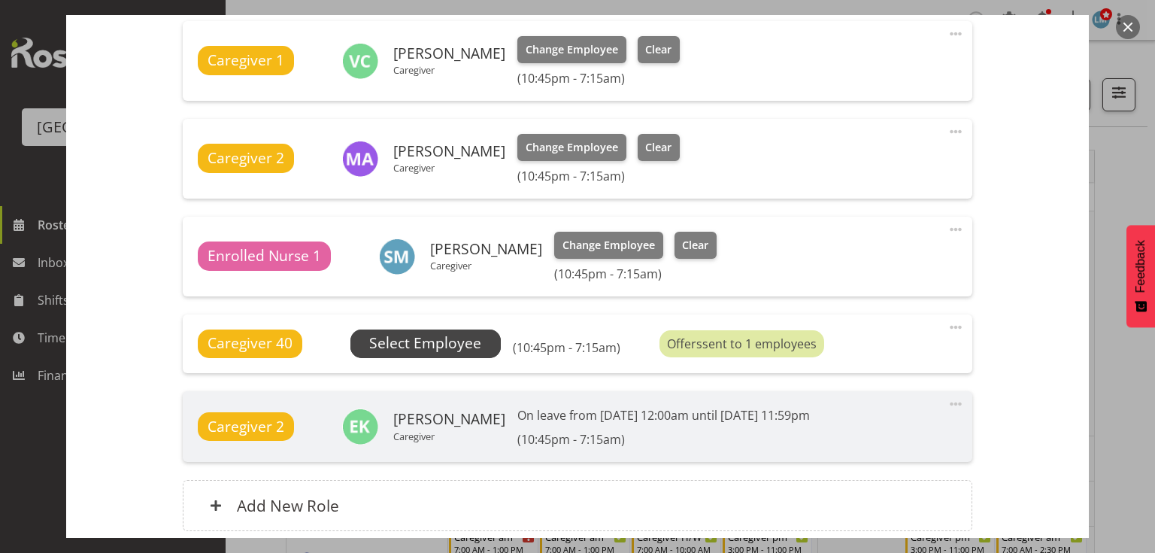
click at [455, 340] on span "Select Employee" at bounding box center [425, 343] width 112 height 22
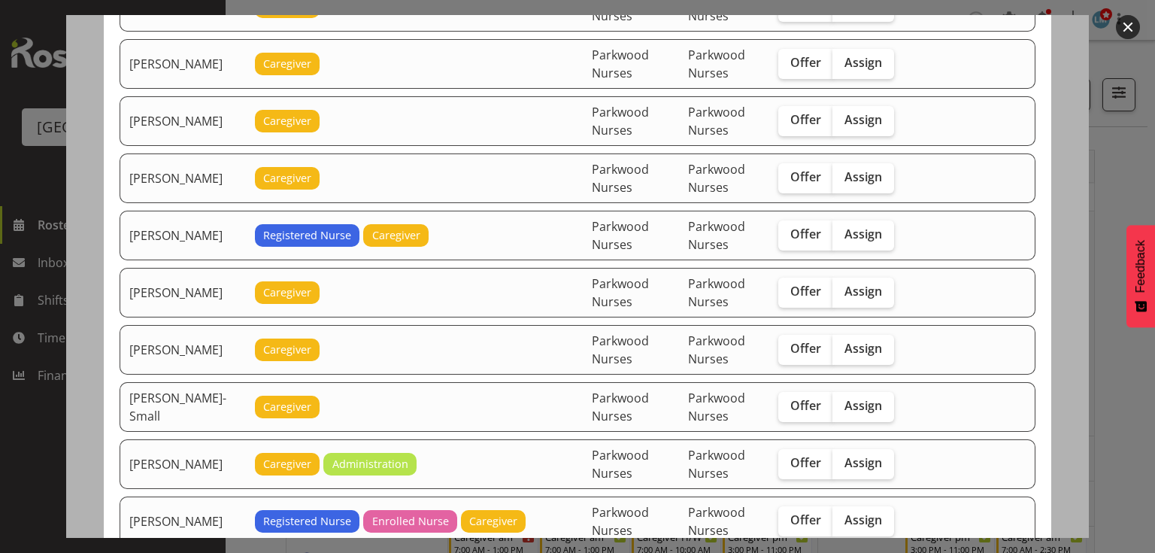
scroll to position [903, 0]
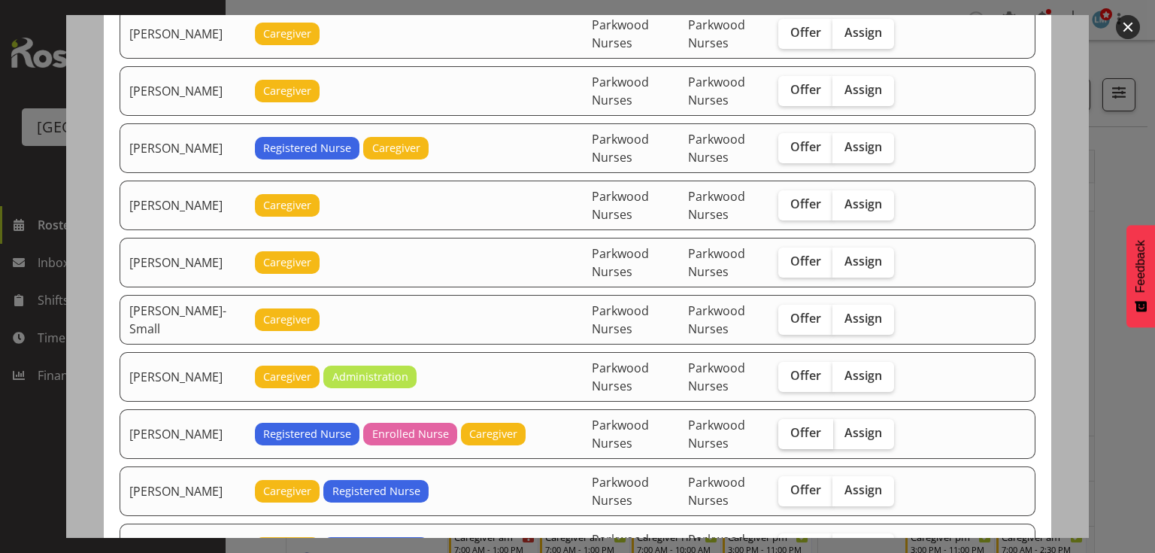
click at [802, 425] on span "Offer" at bounding box center [806, 432] width 31 height 15
click at [788, 428] on input "Offer" at bounding box center [783, 433] width 10 height 10
checkbox input "true"
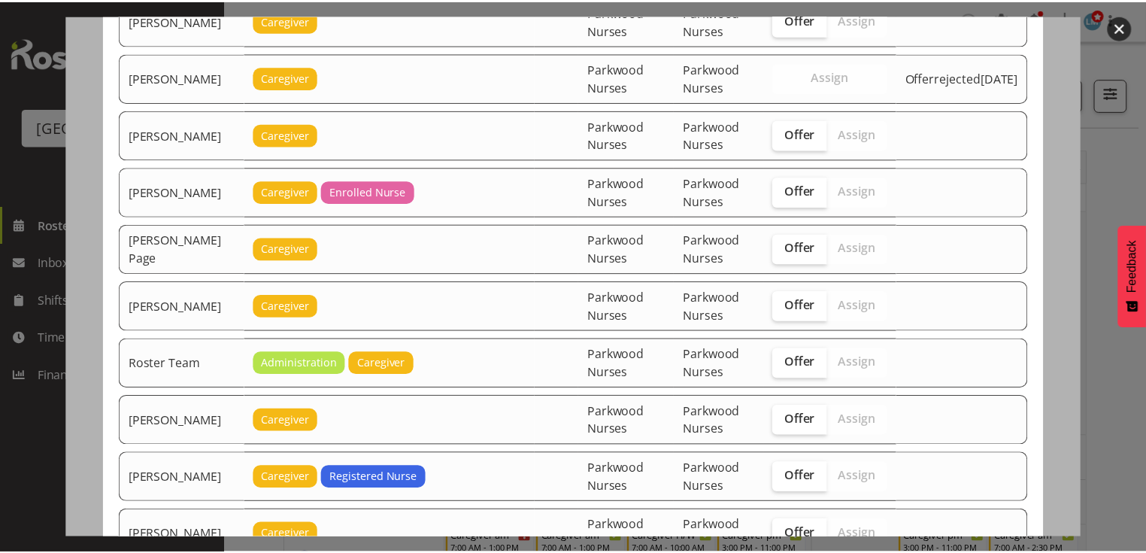
scroll to position [1639, 0]
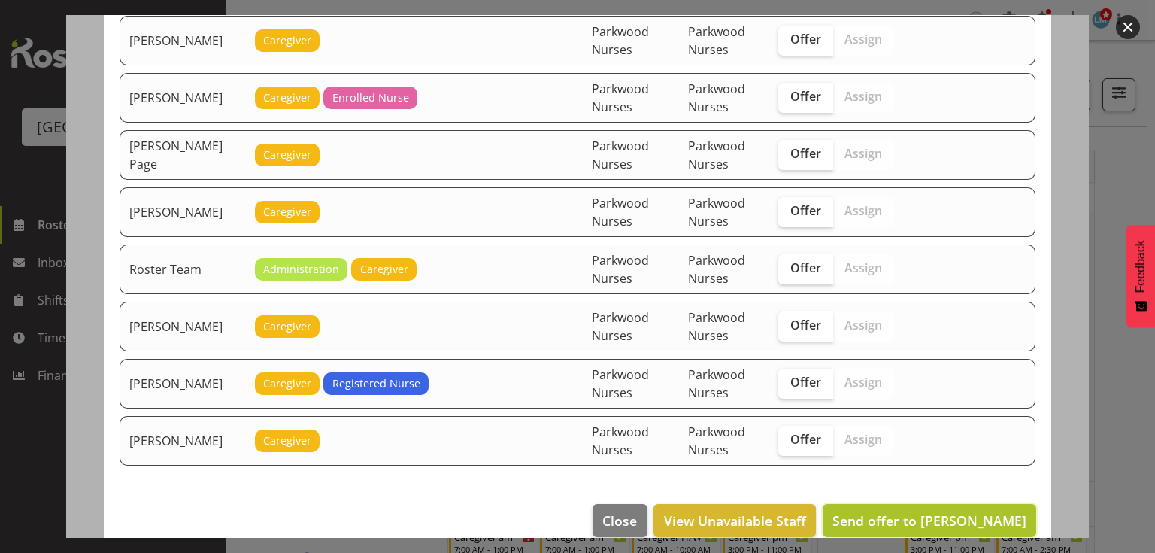
click at [955, 511] on span "Send offer to Linda Shearman" at bounding box center [930, 520] width 194 height 18
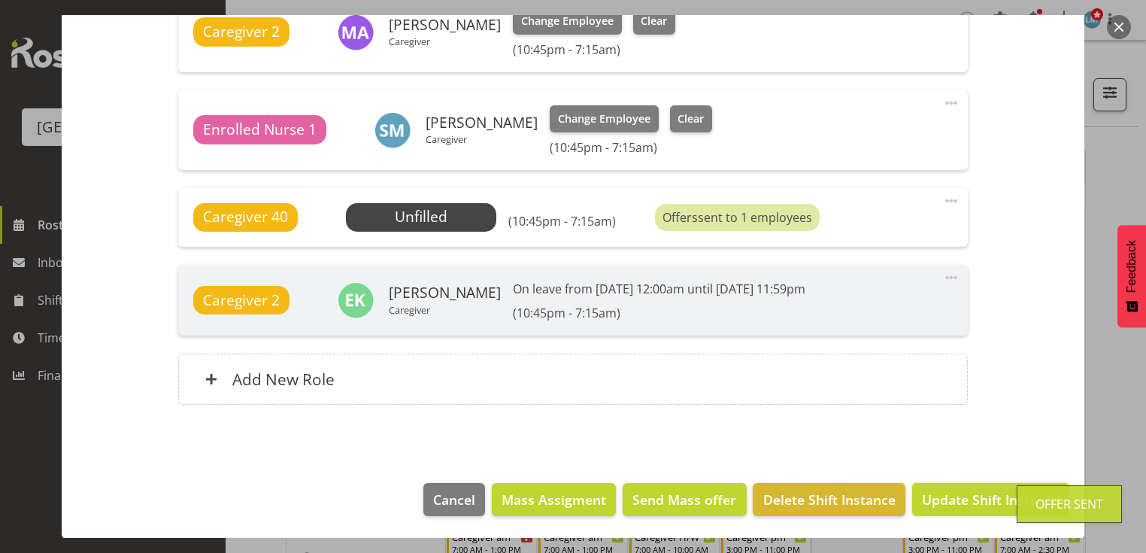
click at [955, 502] on span "Update Shift Instance" at bounding box center [991, 500] width 138 height 20
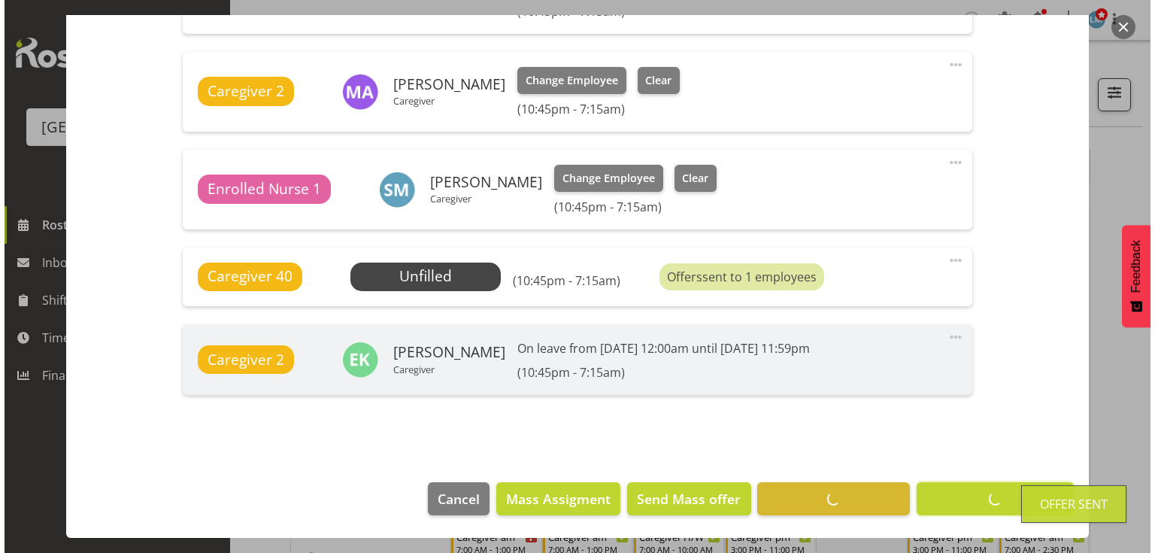
scroll to position [668, 0]
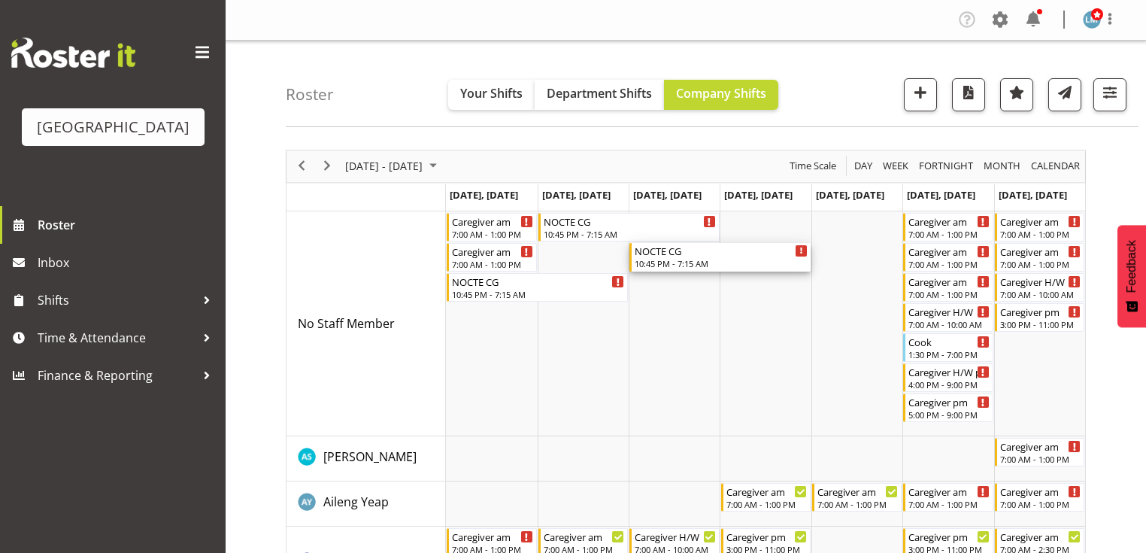
click at [681, 258] on div "10:45 PM - 7:15 AM" at bounding box center [721, 263] width 173 height 12
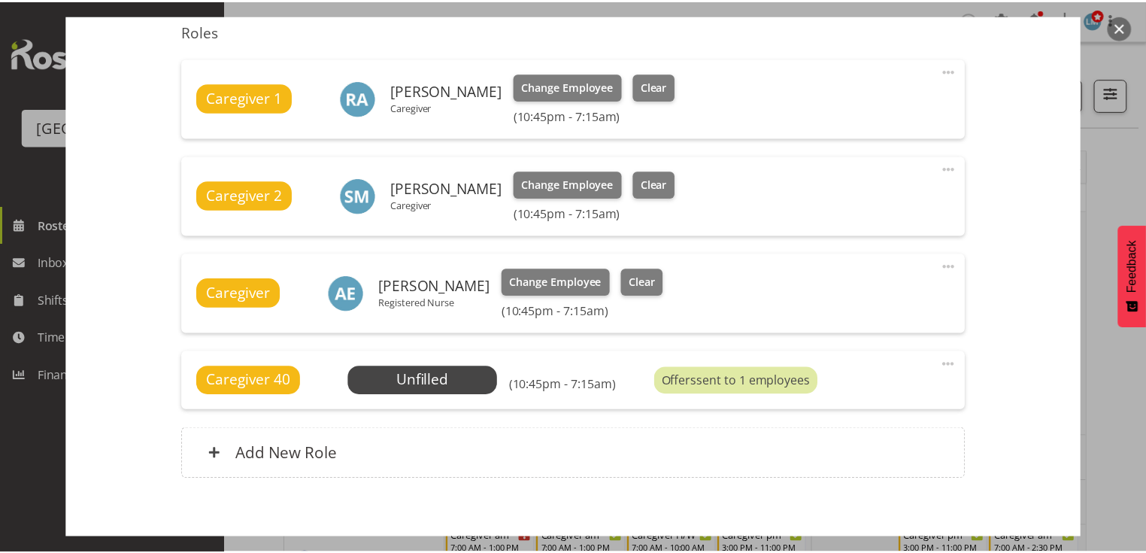
scroll to position [639, 0]
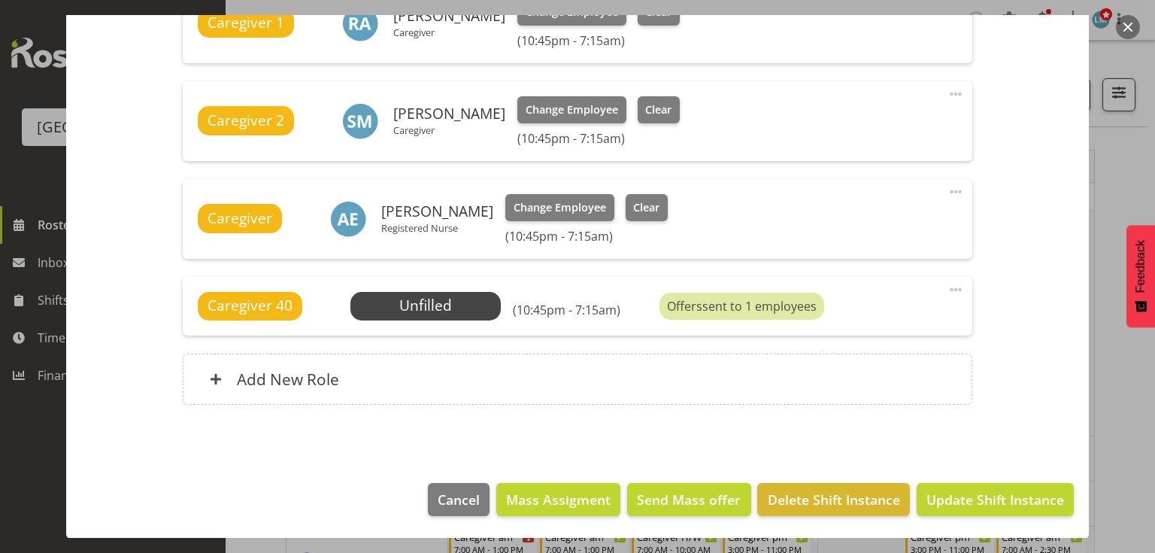
click at [1123, 30] on button "button" at bounding box center [1128, 27] width 24 height 24
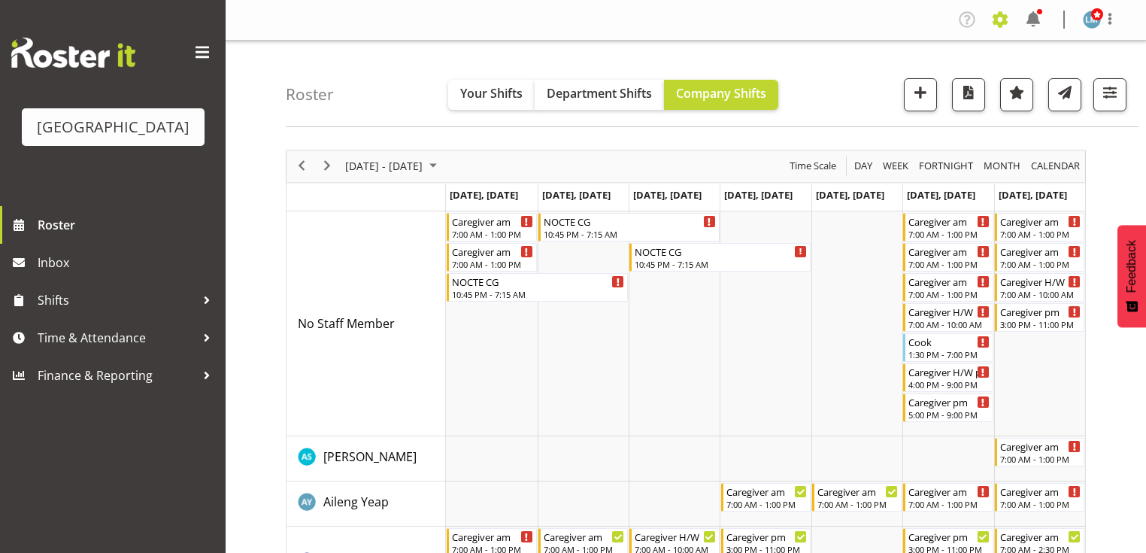
click at [997, 20] on span at bounding box center [1000, 20] width 24 height 24
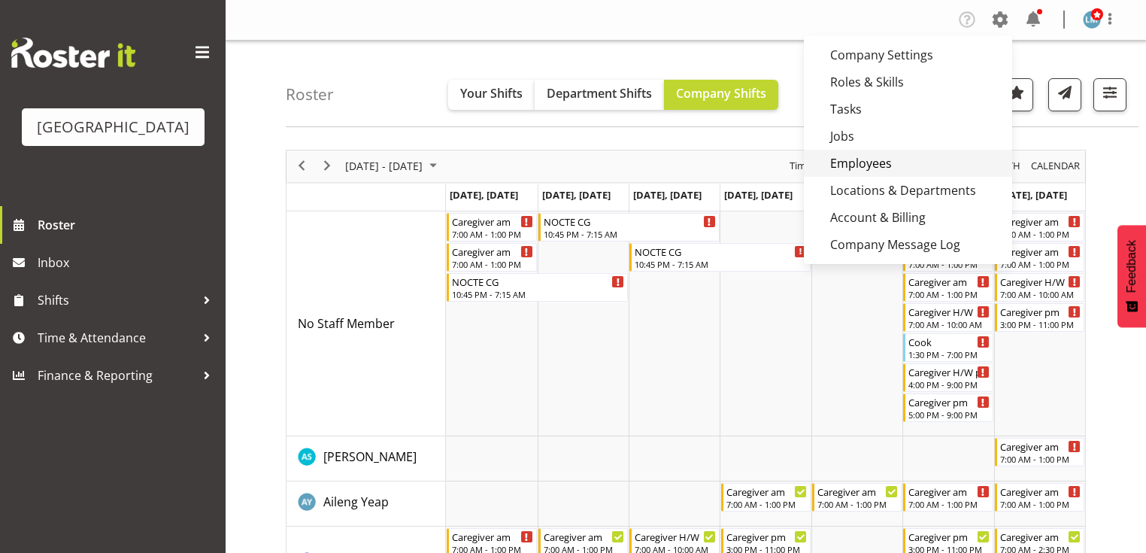
click at [862, 163] on link "Employees" at bounding box center [908, 163] width 208 height 27
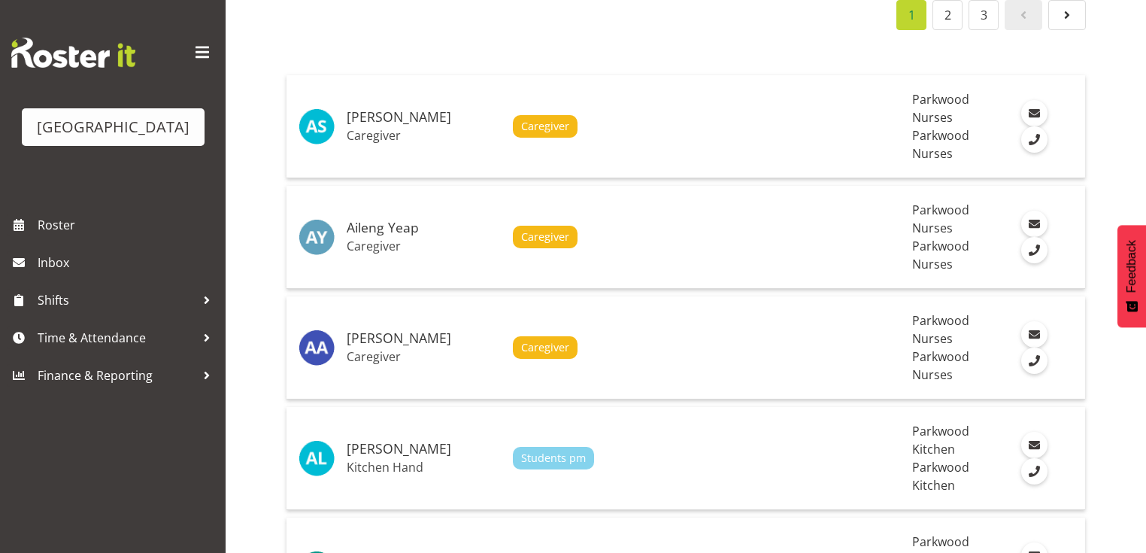
scroll to position [60, 0]
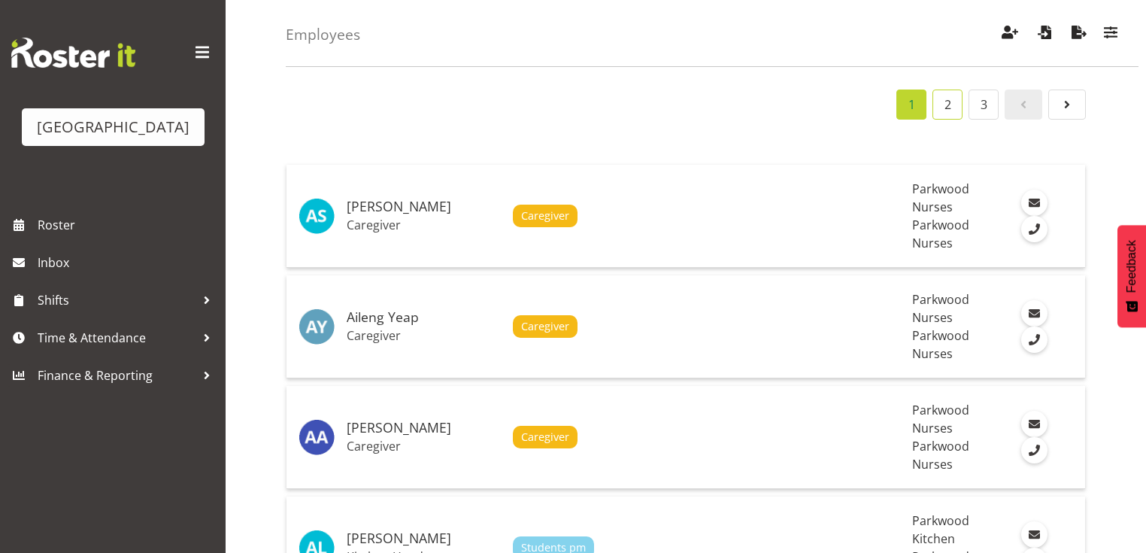
click at [952, 102] on link "2" at bounding box center [948, 105] width 30 height 30
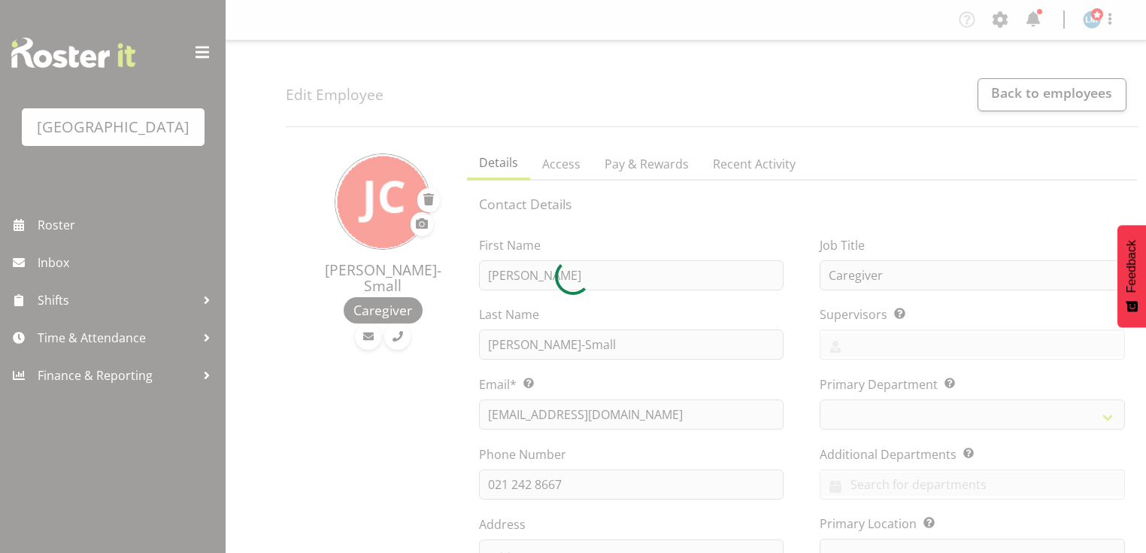
select select "TimelineWeek"
select select
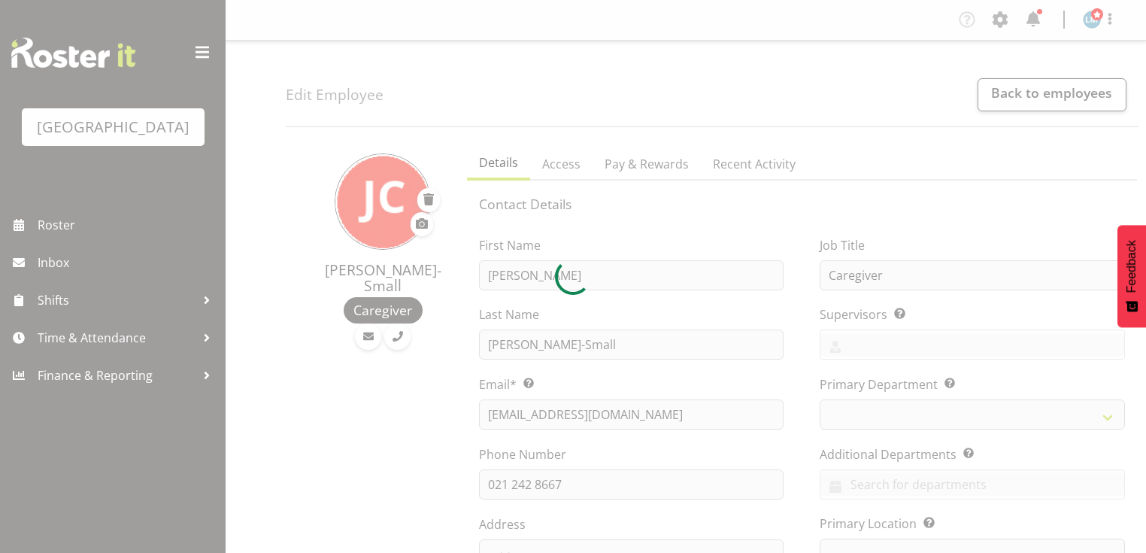
select select
select select "104"
select select "102"
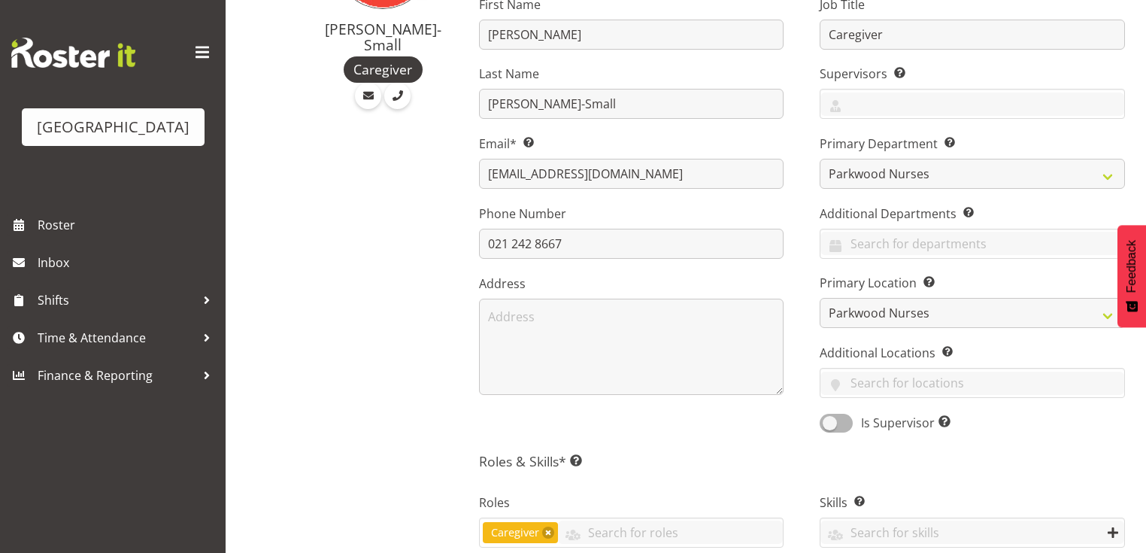
scroll to position [421, 0]
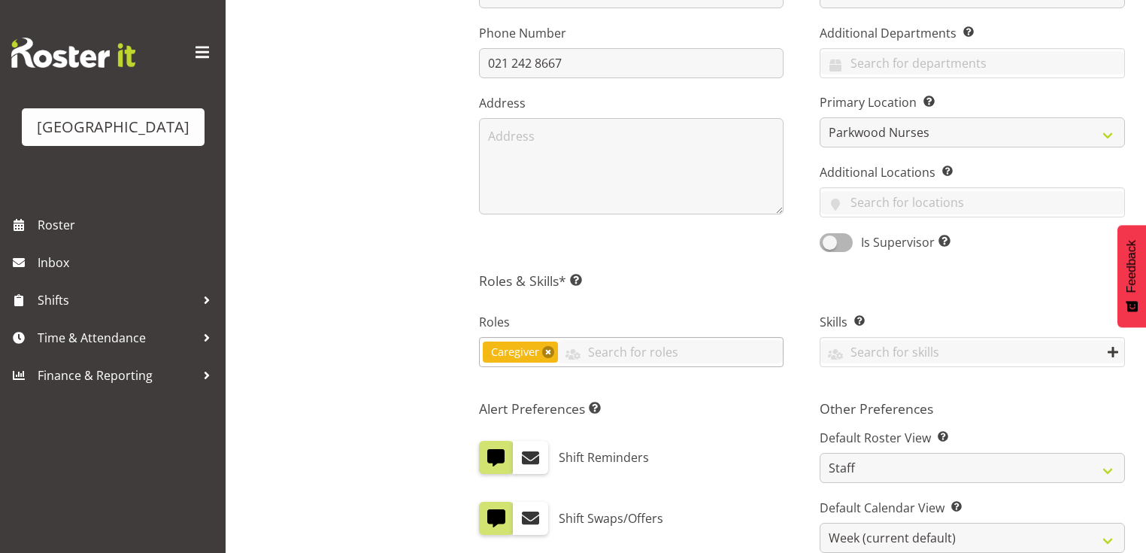
click at [548, 352] on link at bounding box center [548, 352] width 12 height 12
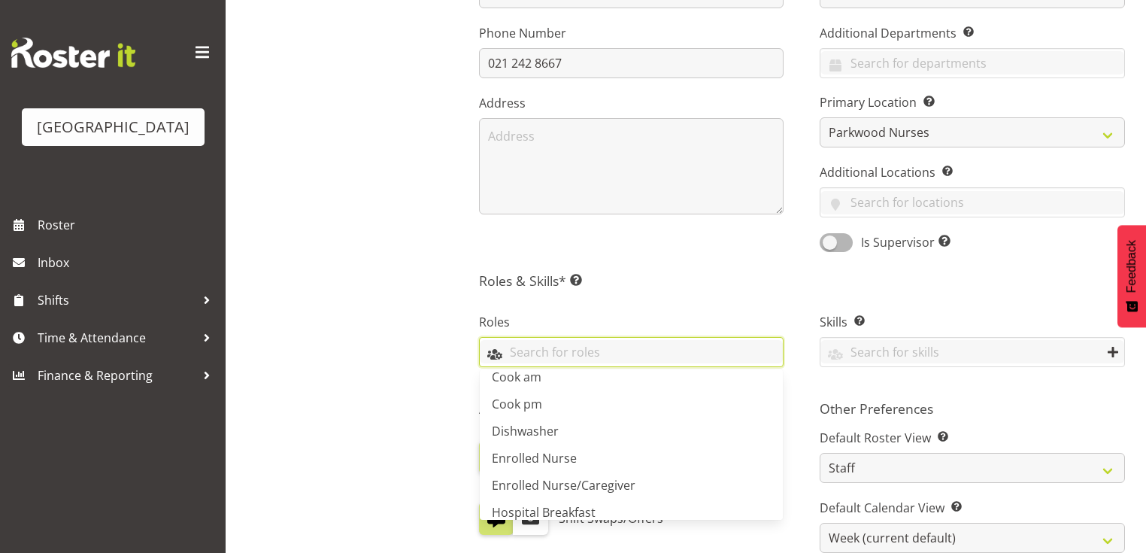
scroll to position [214, 0]
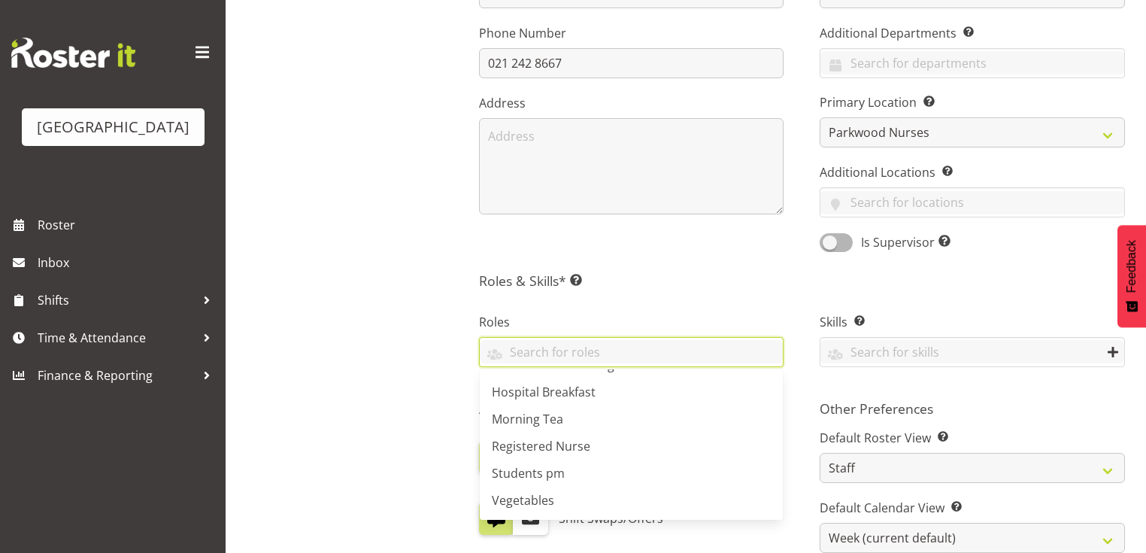
click at [436, 438] on div "[PERSON_NAME]-Small Caregiver" at bounding box center [372, 337] width 172 height 1240
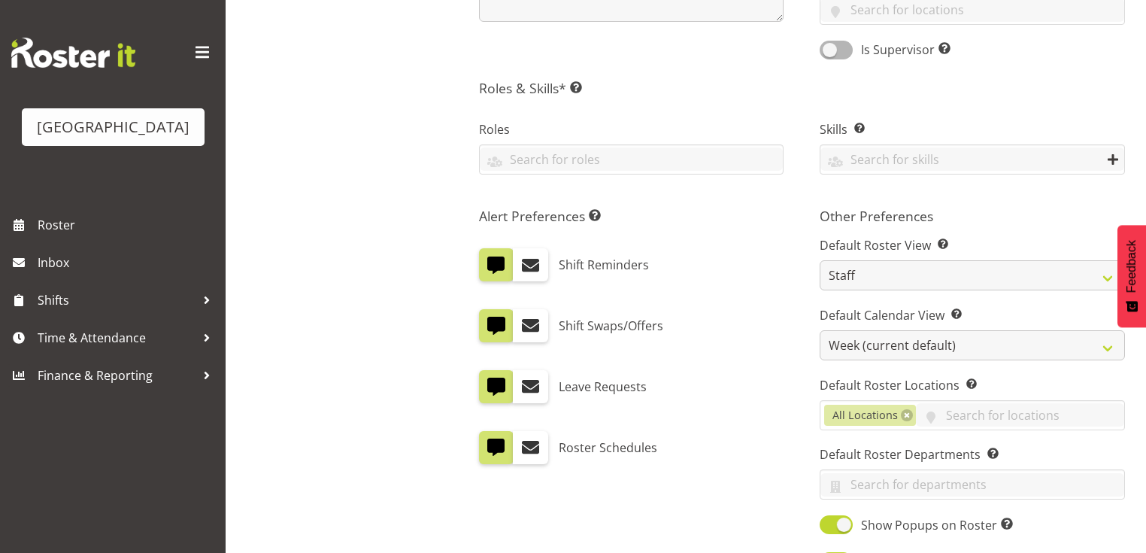
scroll to position [722, 0]
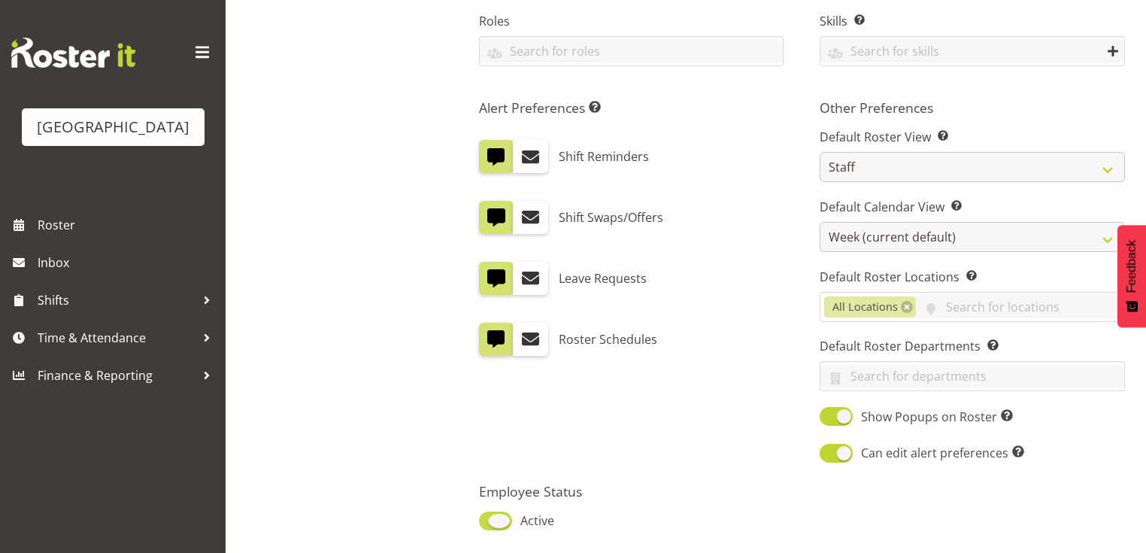
click at [501, 523] on span at bounding box center [495, 520] width 33 height 19
click at [489, 523] on input "Active" at bounding box center [484, 521] width 10 height 10
checkbox input "false"
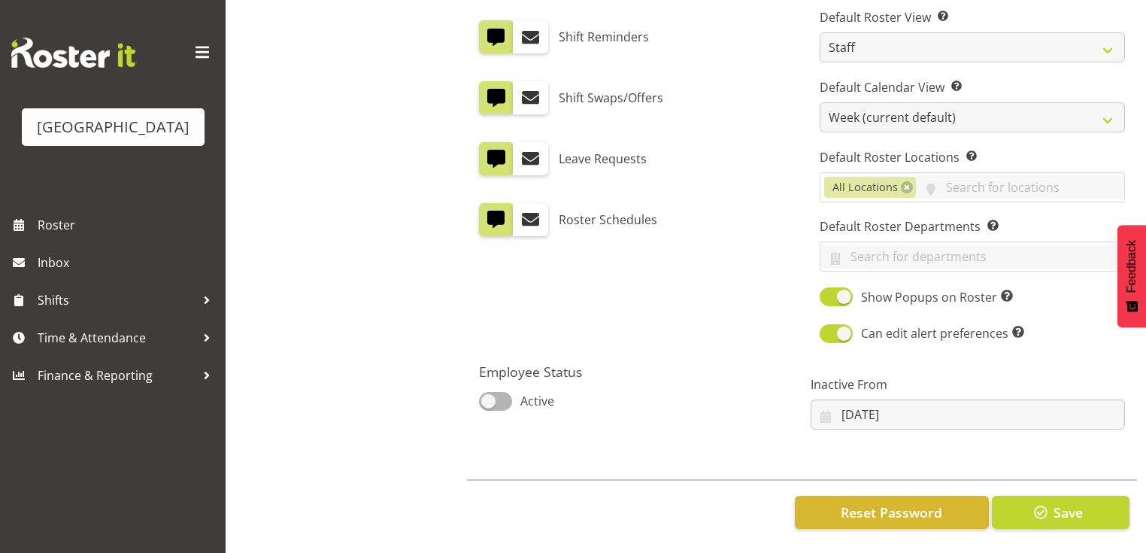
scroll to position [848, 0]
click at [1067, 502] on span "Save" at bounding box center [1068, 512] width 29 height 20
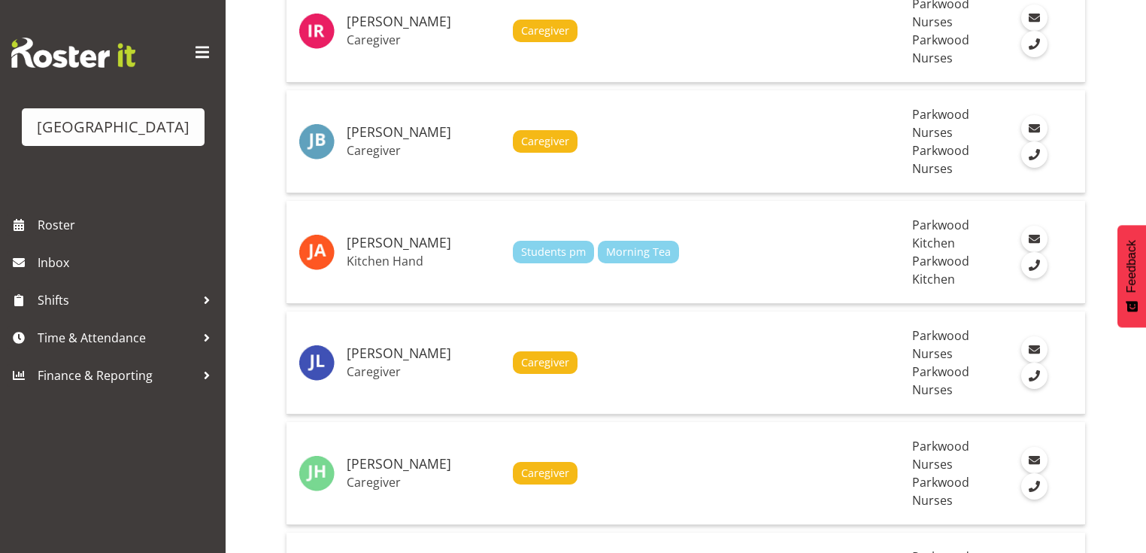
scroll to position [4502, 0]
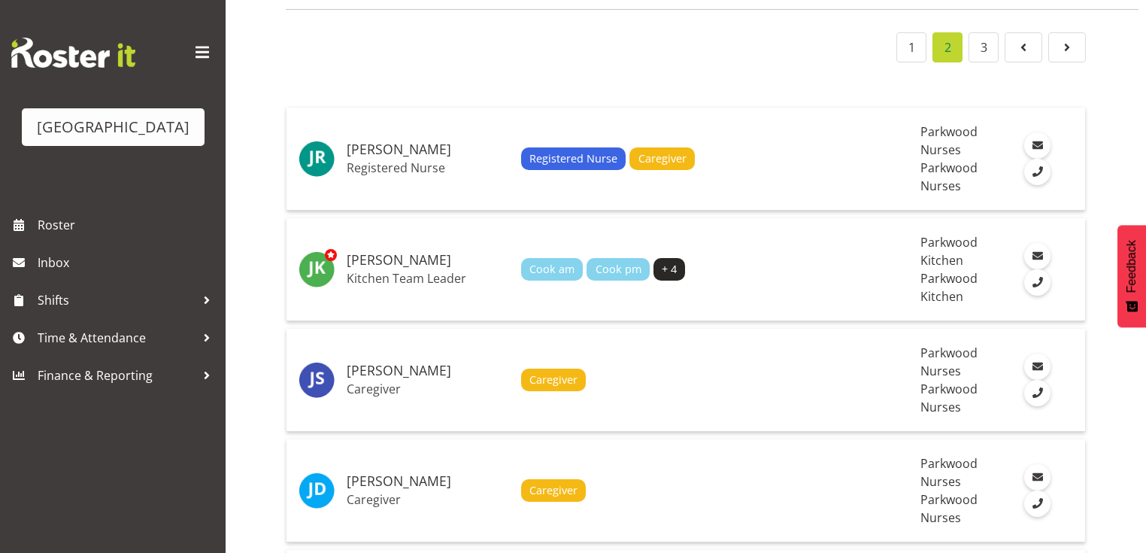
scroll to position [301, 0]
